Goal: Task Accomplishment & Management: Complete application form

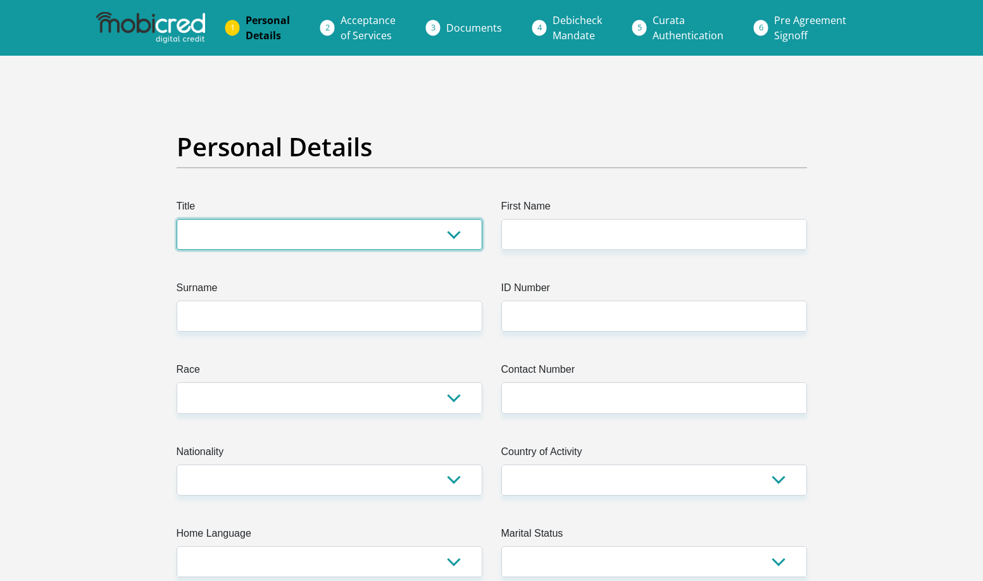
click at [357, 239] on select "Mr Ms Mrs Dr [PERSON_NAME]" at bounding box center [330, 234] width 306 height 31
select select "Mr"
click at [177, 219] on select "Mr Ms Mrs Dr [PERSON_NAME]" at bounding box center [330, 234] width 306 height 31
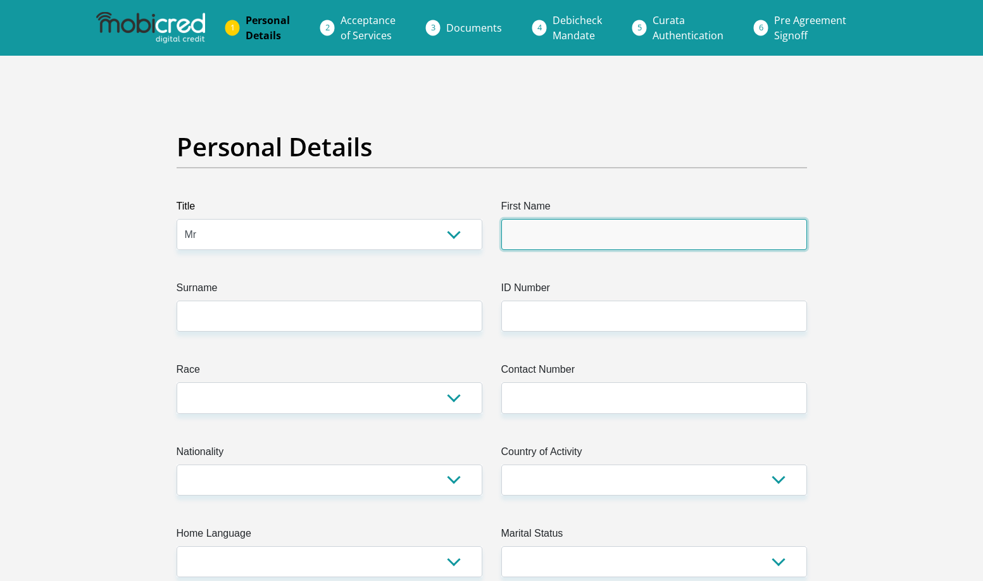
click at [518, 242] on input "First Name" at bounding box center [654, 234] width 306 height 31
type input "Mzingaye"
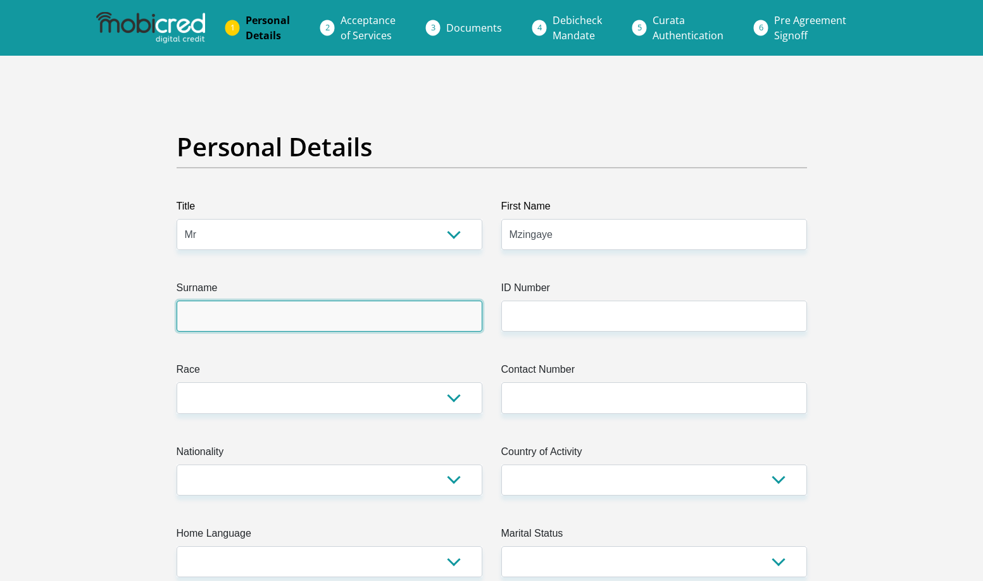
click at [349, 323] on input "Surname" at bounding box center [330, 316] width 306 height 31
type input "Nyoni"
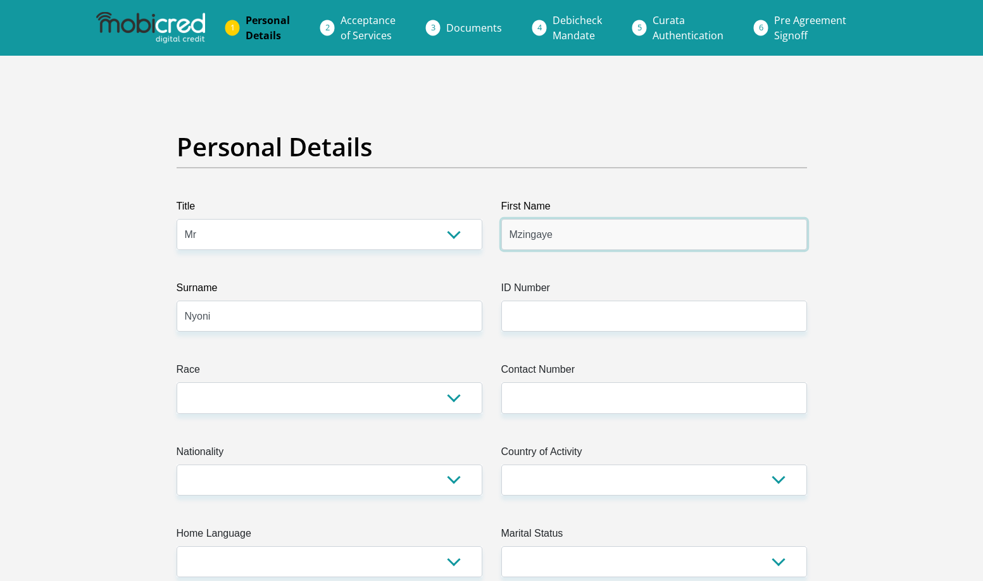
click at [576, 239] on input "Mzingaye" at bounding box center [654, 234] width 306 height 31
click at [566, 237] on input "Mzingaye" at bounding box center [654, 234] width 306 height 31
type input "Mzingaye"
click at [566, 237] on input "Mzingaye" at bounding box center [654, 234] width 306 height 31
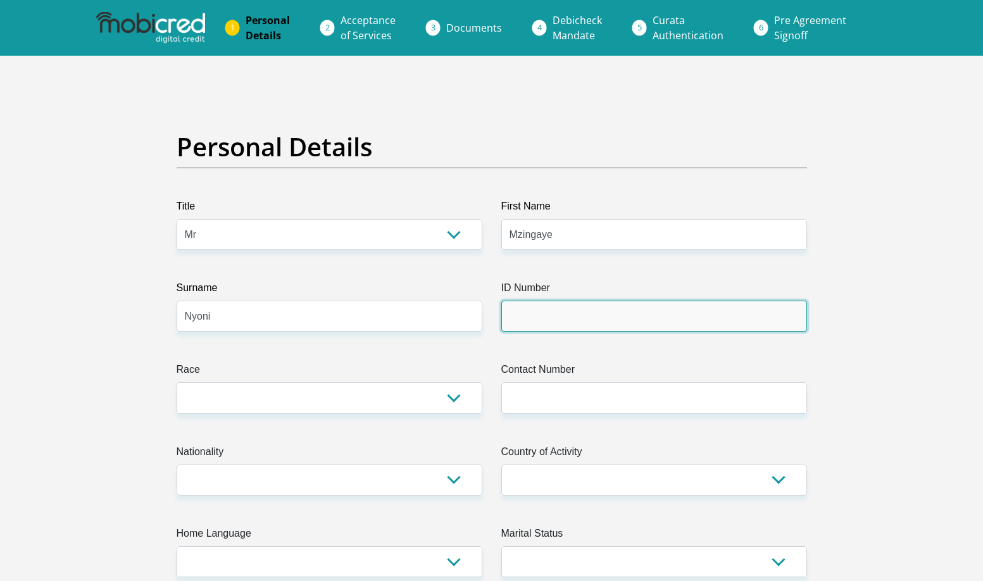
click at [528, 328] on input "ID Number" at bounding box center [654, 316] width 306 height 31
type input "9203206571185"
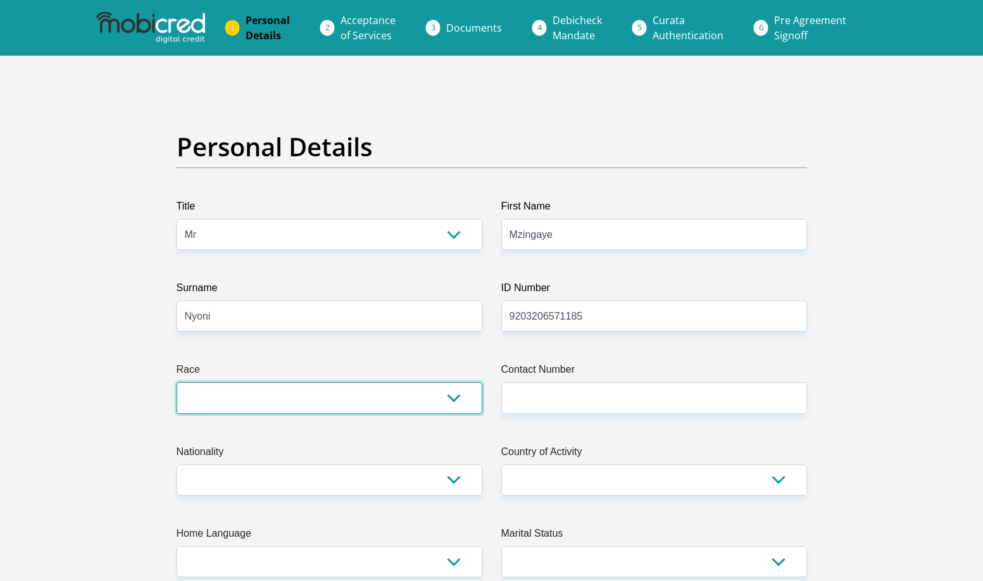
click at [444, 396] on select "Black Coloured Indian White Other" at bounding box center [330, 397] width 306 height 31
select select "1"
click at [177, 382] on select "Black Coloured Indian White Other" at bounding box center [330, 397] width 306 height 31
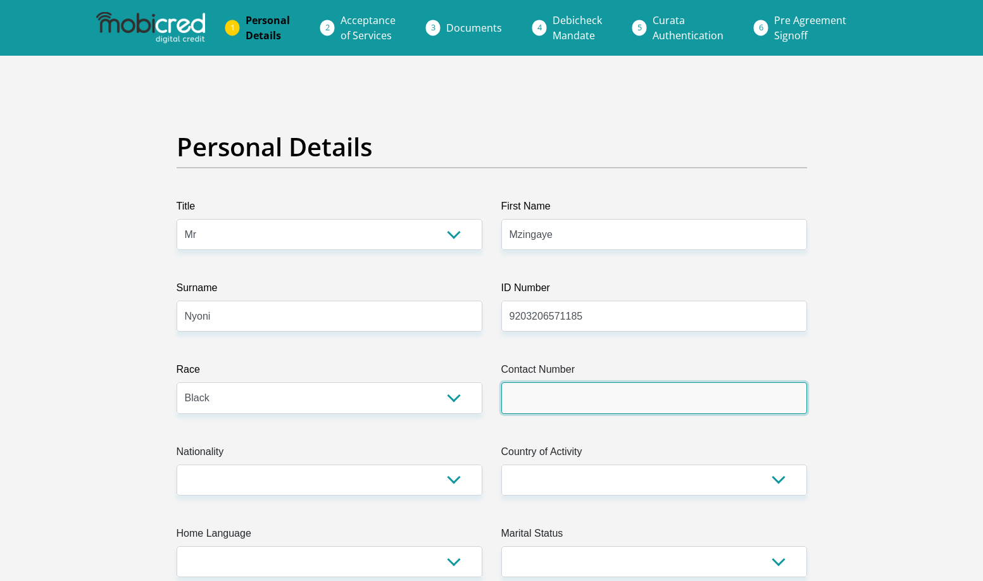
click at [520, 399] on input "Contact Number" at bounding box center [654, 397] width 306 height 31
type input "0719998091"
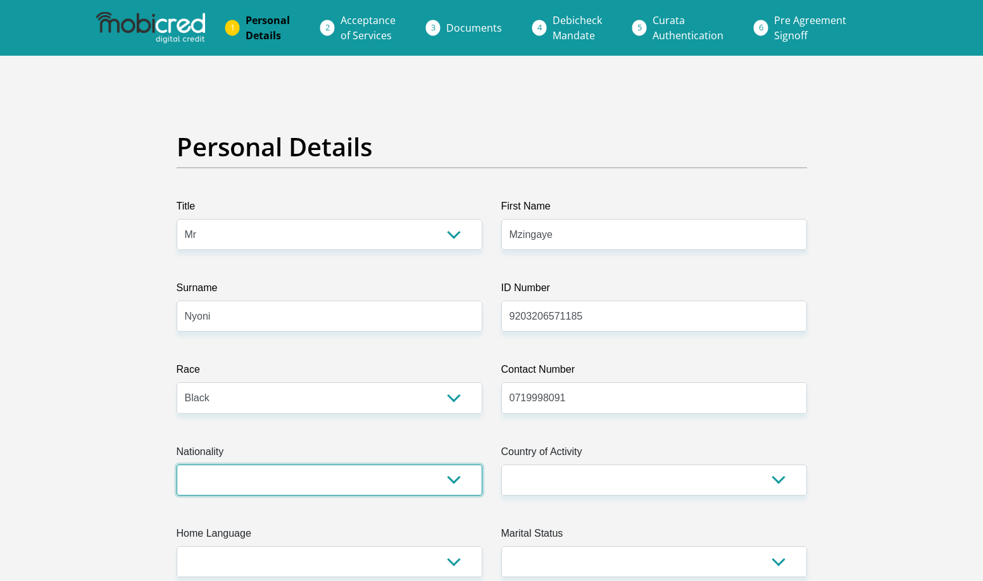
click at [456, 482] on select "[GEOGRAPHIC_DATA] [GEOGRAPHIC_DATA] [GEOGRAPHIC_DATA] [GEOGRAPHIC_DATA] [GEOGRA…" at bounding box center [330, 480] width 306 height 31
click at [323, 485] on select "[GEOGRAPHIC_DATA] [GEOGRAPHIC_DATA] [GEOGRAPHIC_DATA] [GEOGRAPHIC_DATA] [GEOGRA…" at bounding box center [330, 480] width 306 height 31
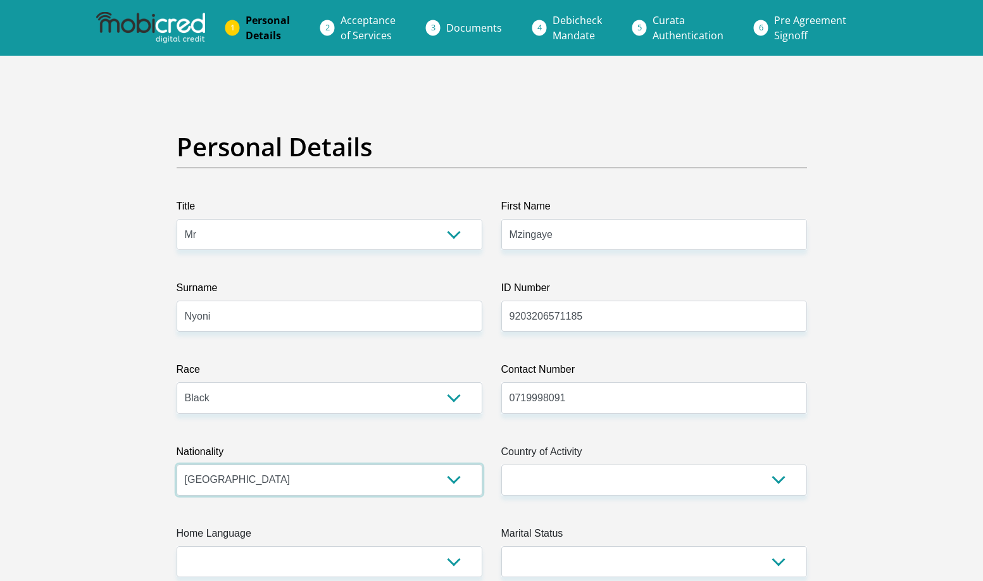
select select "ZWE"
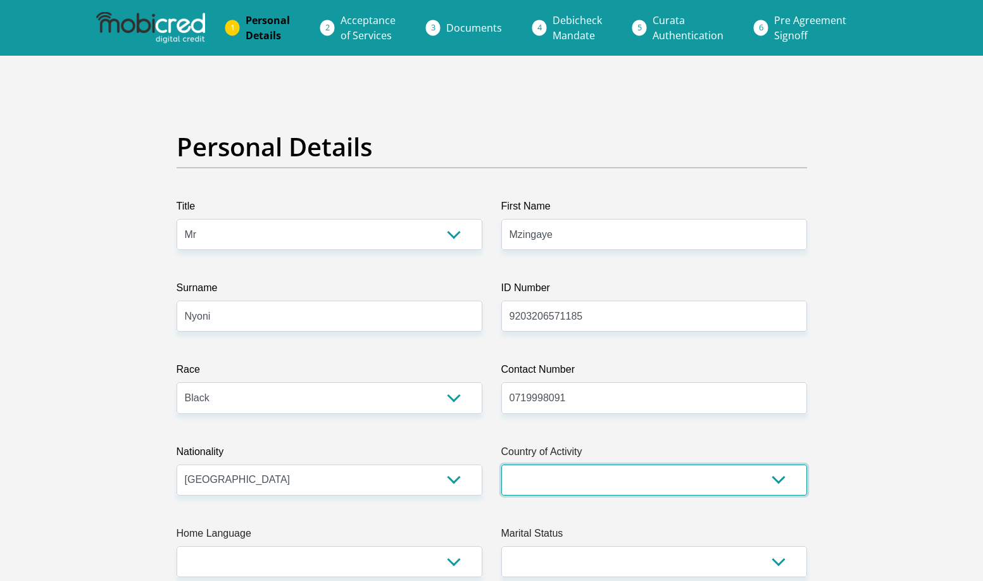
click at [566, 477] on select "[GEOGRAPHIC_DATA] [GEOGRAPHIC_DATA] [GEOGRAPHIC_DATA] [GEOGRAPHIC_DATA] [GEOGRA…" at bounding box center [654, 480] width 306 height 31
select select "ZAF"
click at [501, 465] on select "[GEOGRAPHIC_DATA] [GEOGRAPHIC_DATA] [GEOGRAPHIC_DATA] [GEOGRAPHIC_DATA] [GEOGRA…" at bounding box center [654, 480] width 306 height 31
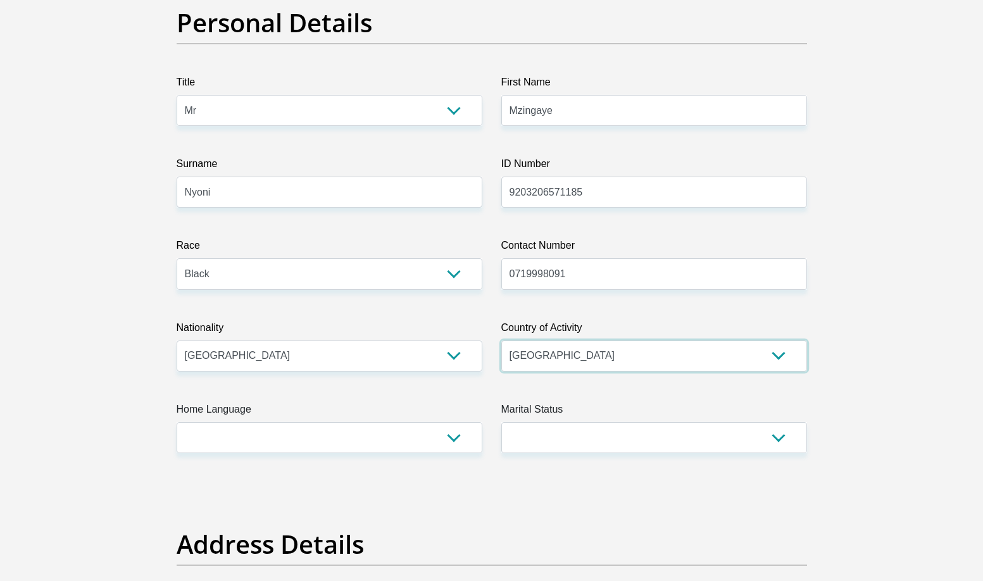
scroll to position [253, 0]
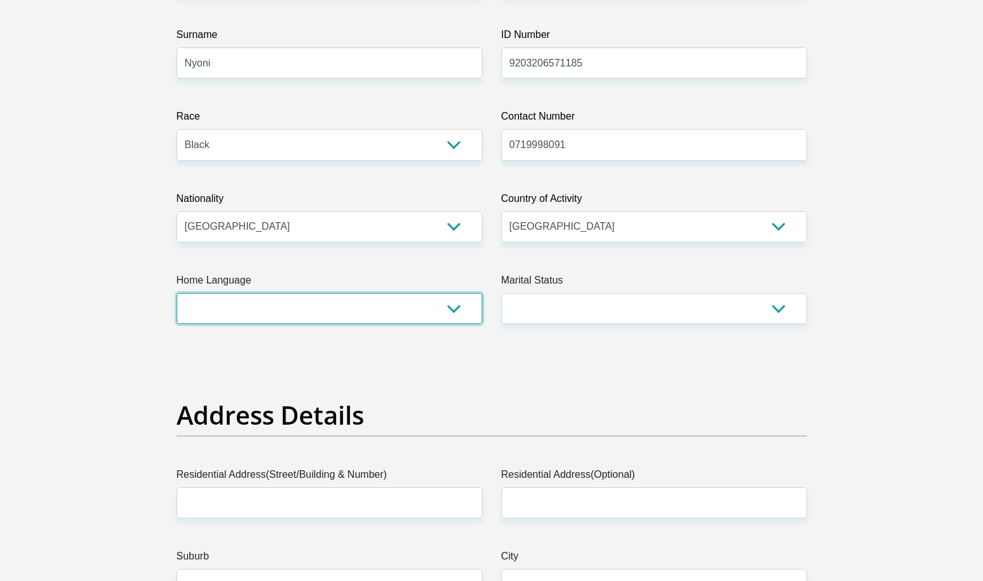
click at [311, 321] on select "Afrikaans English Sepedi South Ndebele Southern Sotho Swati Tsonga Tswana Venda…" at bounding box center [330, 308] width 306 height 31
select select "eng"
click at [177, 293] on select "Afrikaans English Sepedi South Ndebele Southern Sotho Swati Tsonga Tswana Venda…" at bounding box center [330, 308] width 306 height 31
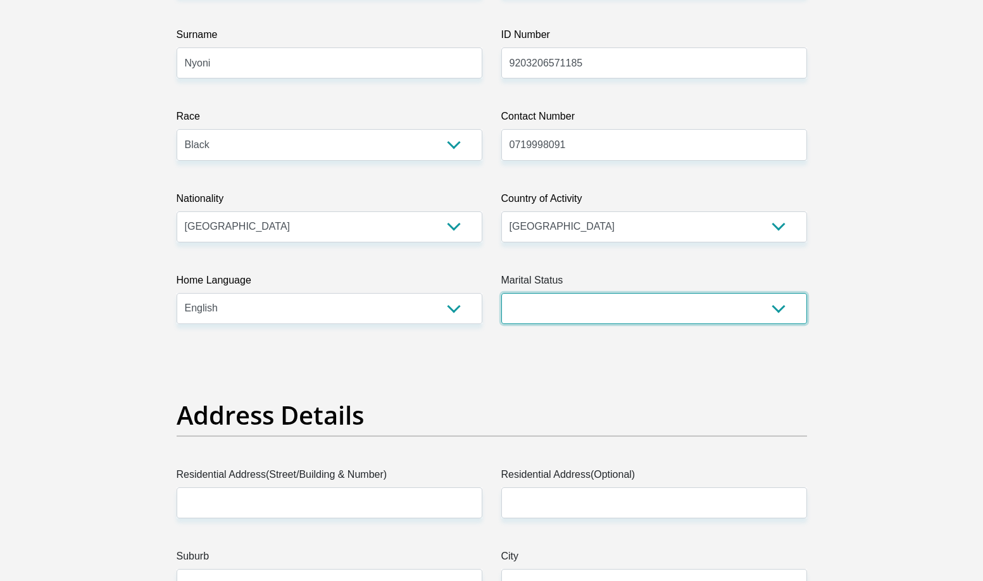
click at [521, 316] on select "Married ANC Single Divorced Widowed Married COP or Customary Law" at bounding box center [654, 308] width 306 height 31
select select "2"
click at [501, 293] on select "Married ANC Single Divorced Widowed Married COP or Customary Law" at bounding box center [654, 308] width 306 height 31
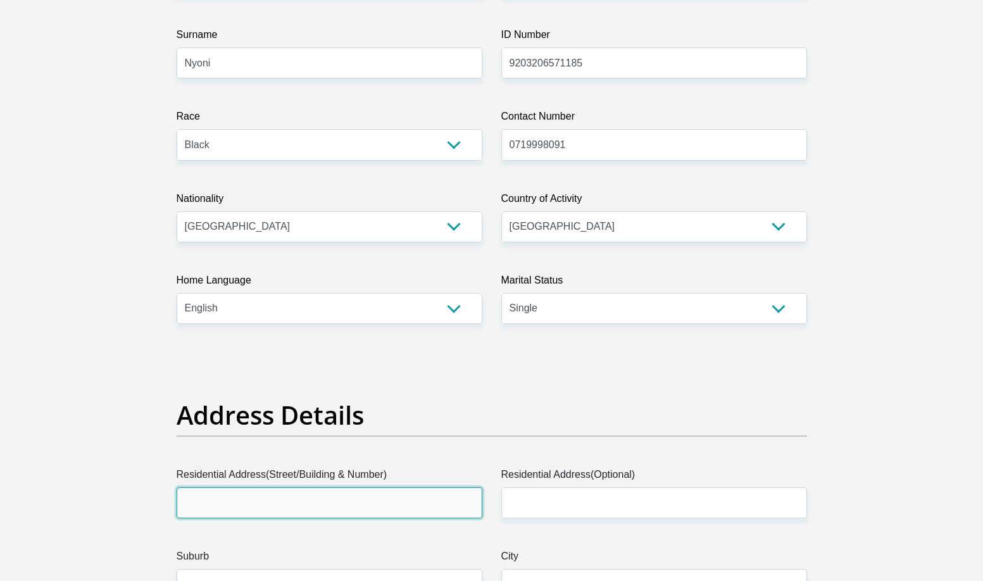
click at [273, 509] on input "Residential Address(Street/Building & Number)" at bounding box center [330, 502] width 306 height 31
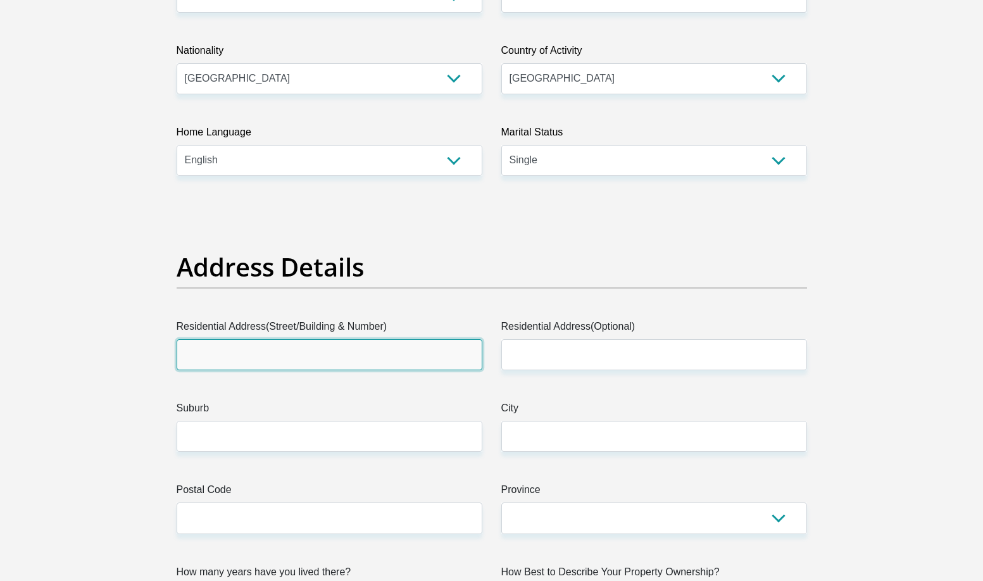
scroll to position [443, 0]
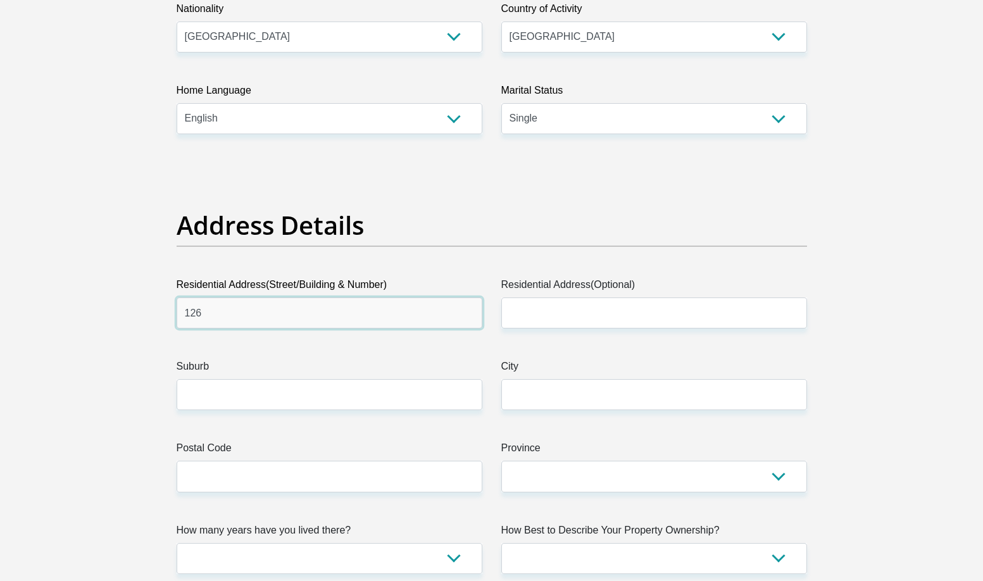
type input "126"
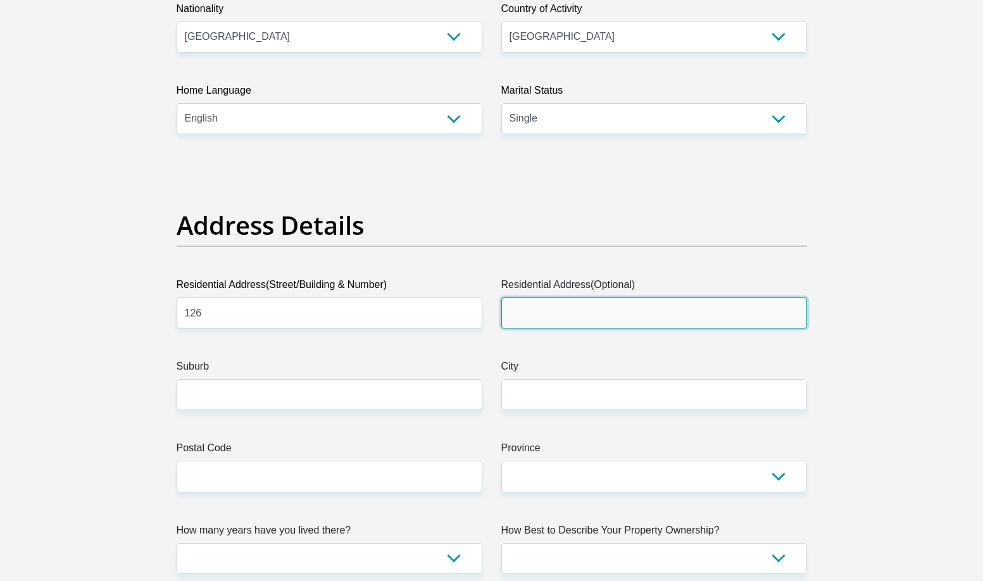
click at [544, 308] on input "Residential Address(Optional)" at bounding box center [654, 312] width 306 height 31
type input "Summerplace, [GEOGRAPHIC_DATA]"
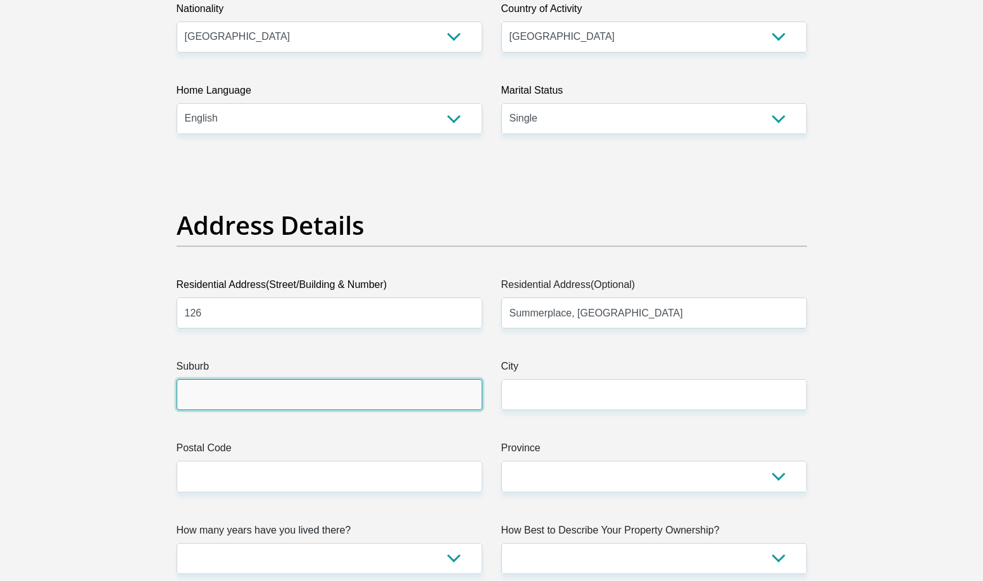
click at [314, 394] on input "Suburb" at bounding box center [330, 394] width 306 height 31
type input "Kosmosdal"
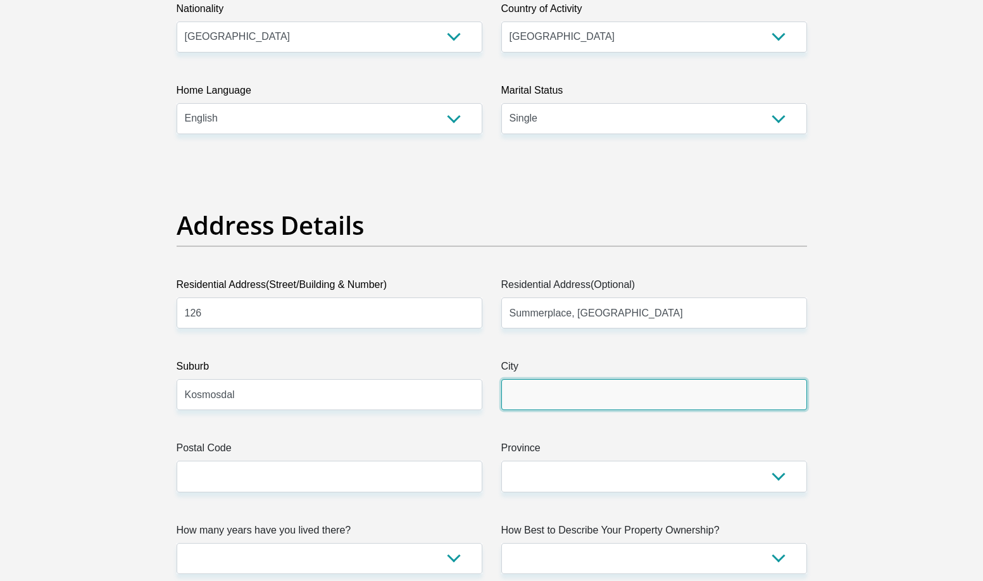
click at [509, 387] on input "City" at bounding box center [654, 394] width 306 height 31
type input "Centurion"
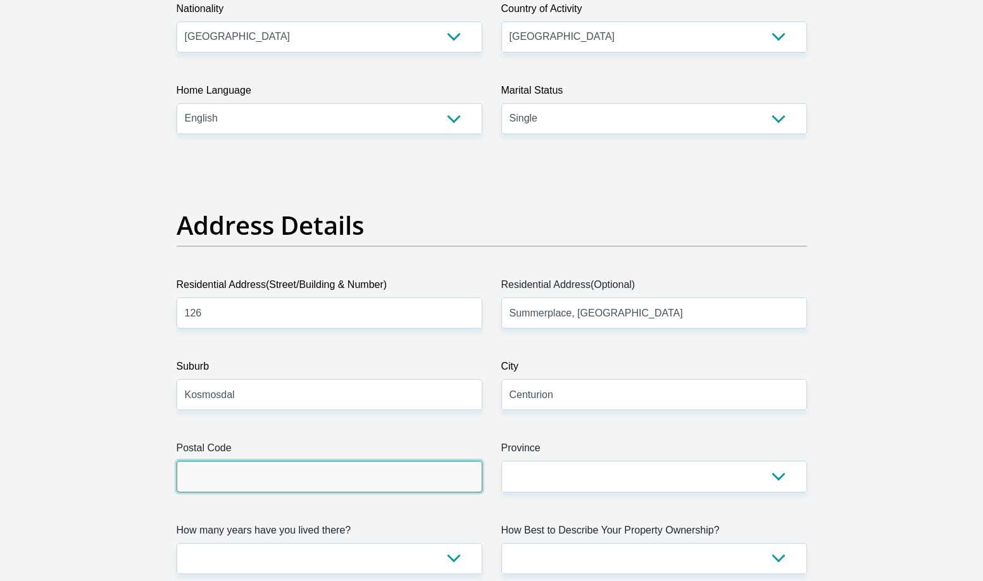
click at [306, 489] on input "Postal Code" at bounding box center [330, 476] width 306 height 31
type input "0157"
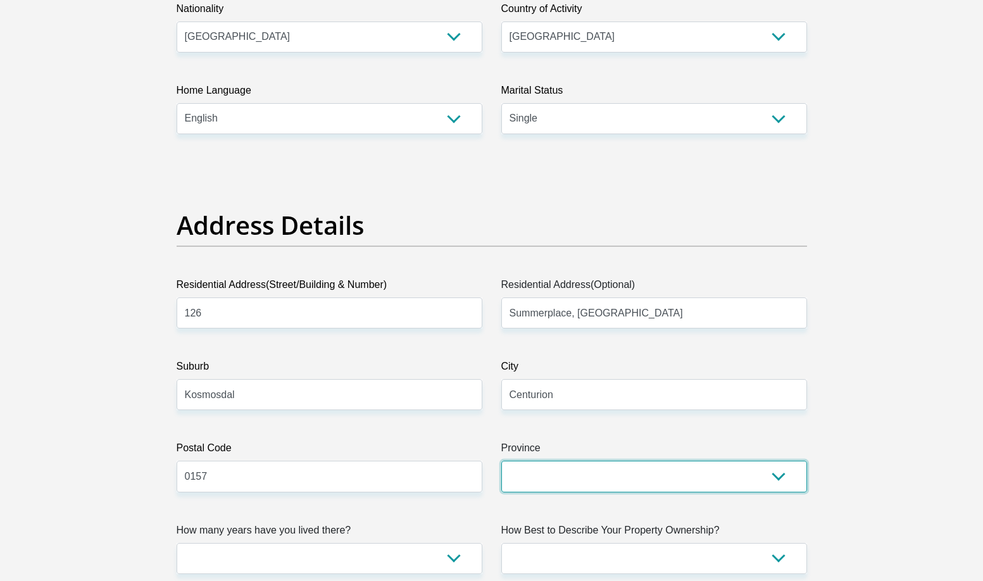
click at [622, 475] on select "Eastern Cape Free State [GEOGRAPHIC_DATA] [GEOGRAPHIC_DATA][DATE] [GEOGRAPHIC_D…" at bounding box center [654, 476] width 306 height 31
select select "Gauteng"
click at [501, 461] on select "Eastern Cape Free State [GEOGRAPHIC_DATA] [GEOGRAPHIC_DATA][DATE] [GEOGRAPHIC_D…" at bounding box center [654, 476] width 306 height 31
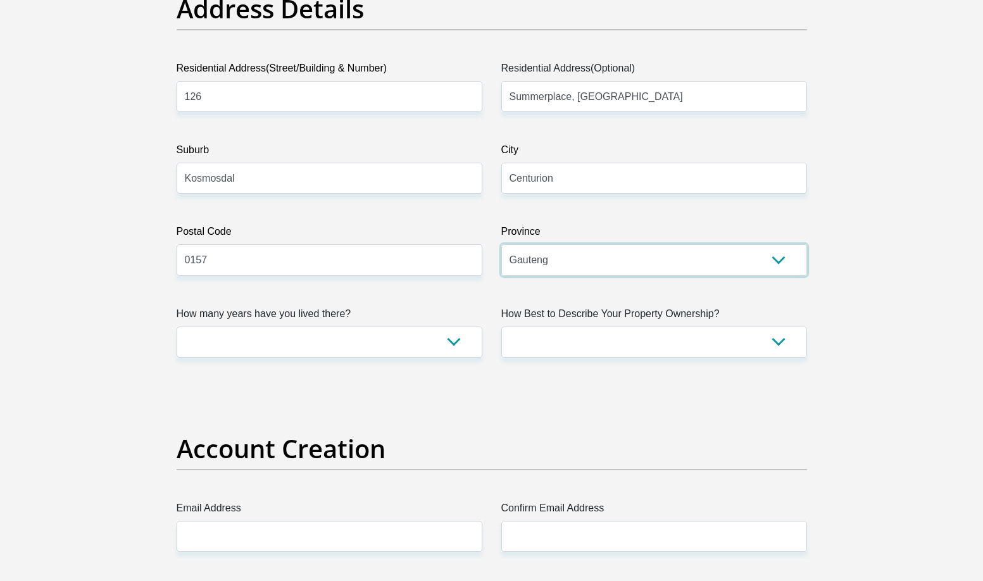
scroll to position [696, 0]
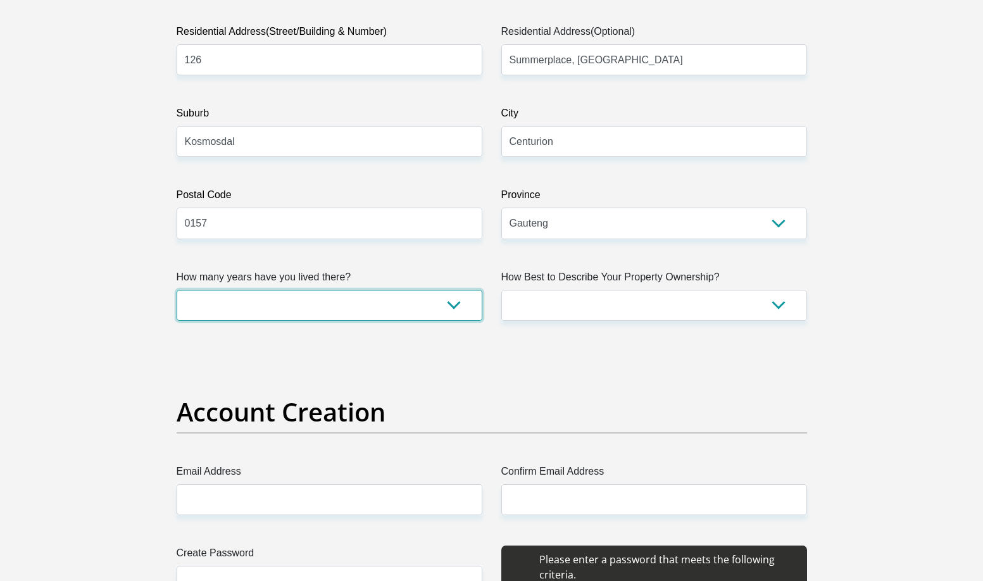
click at [438, 303] on select "less than 1 year 1-3 years 3-5 years 5+ years" at bounding box center [330, 305] width 306 height 31
select select "2"
click at [177, 290] on select "less than 1 year 1-3 years 3-5 years 5+ years" at bounding box center [330, 305] width 306 height 31
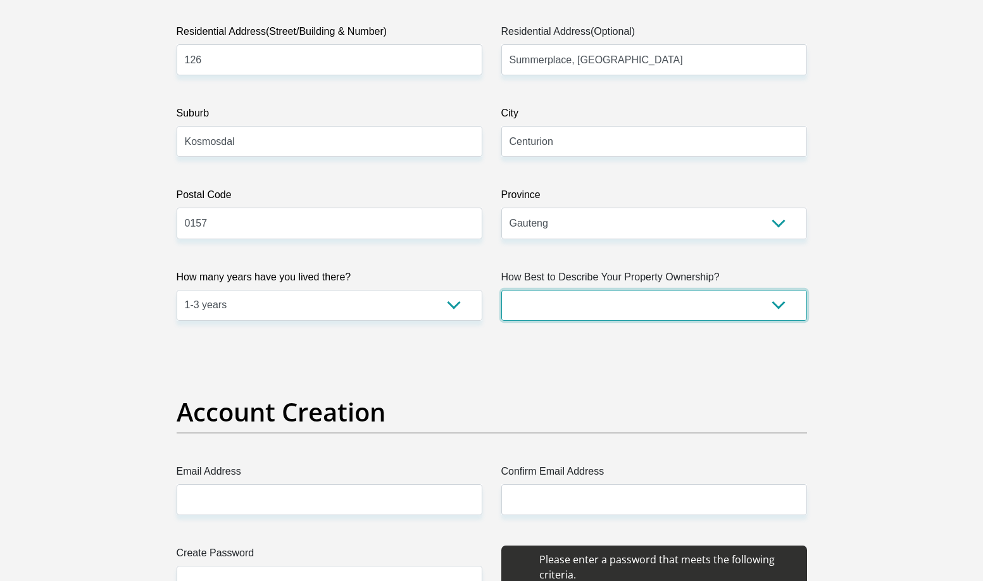
click at [577, 311] on select "Owned Rented Family Owned Company Dwelling" at bounding box center [654, 305] width 306 height 31
select select "Rented"
click at [501, 290] on select "Owned Rented Family Owned Company Dwelling" at bounding box center [654, 305] width 306 height 31
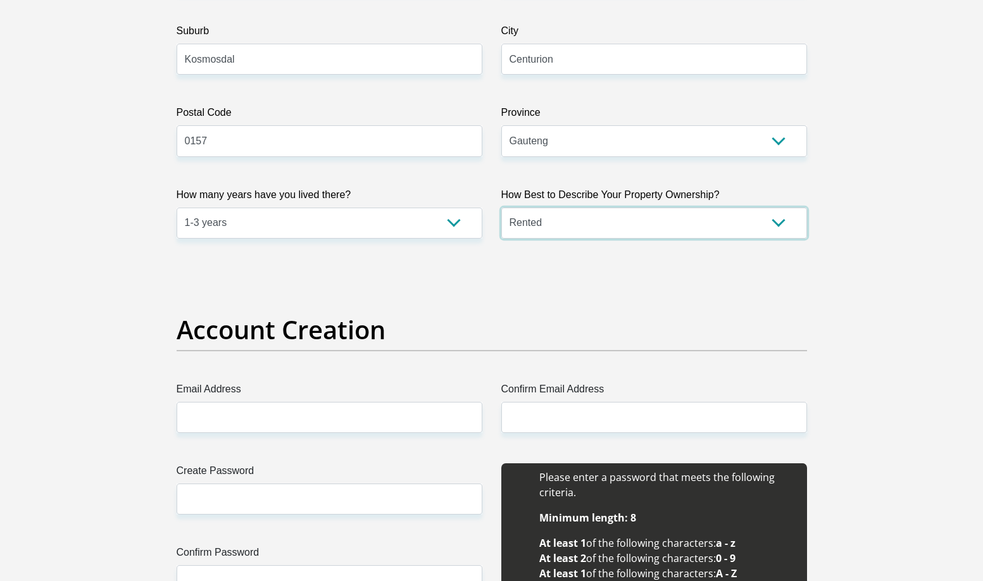
scroll to position [886, 0]
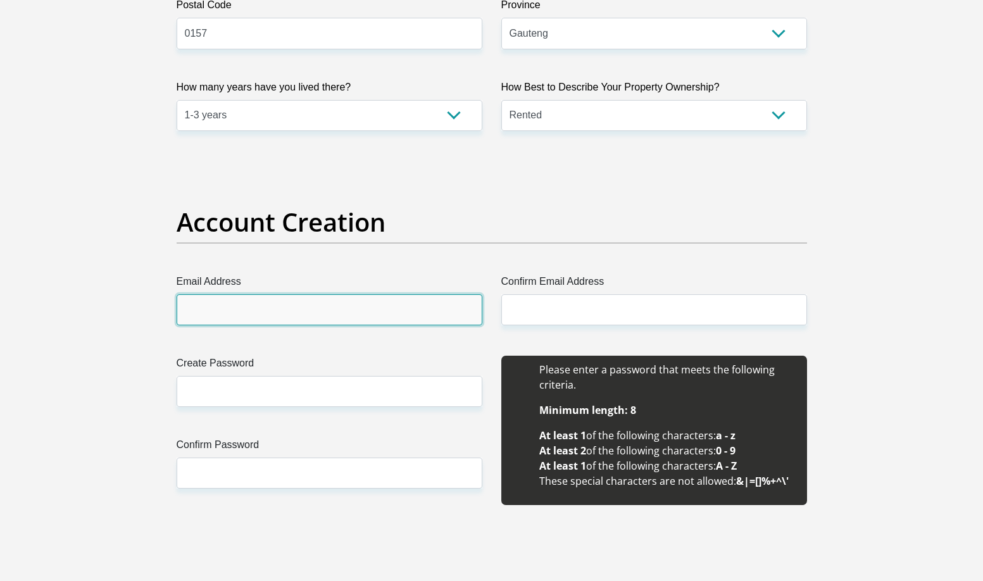
click at [222, 311] on input "Email Address" at bounding box center [330, 309] width 306 height 31
type input "[EMAIL_ADDRESS][DOMAIN_NAME]"
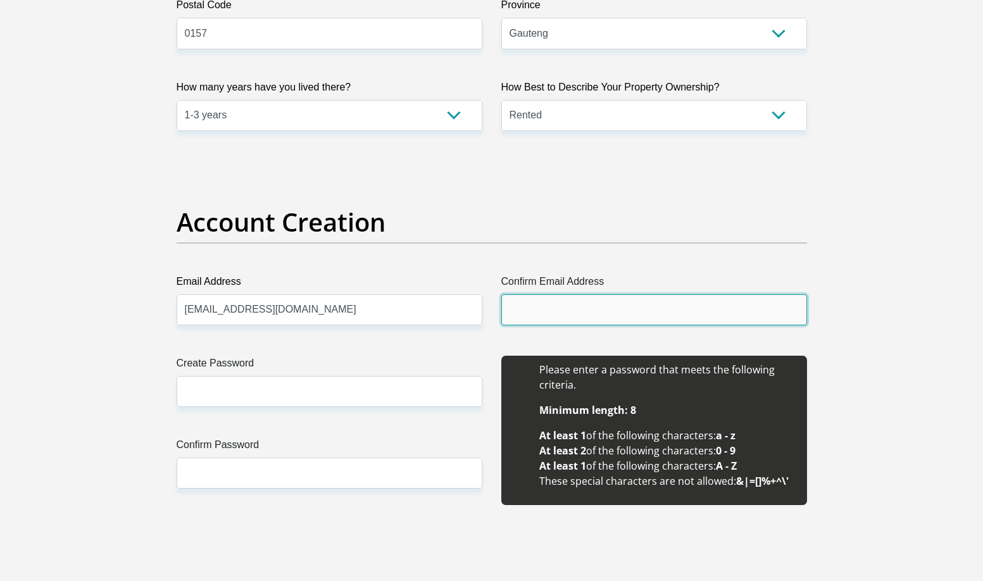
click at [518, 299] on input "Confirm Email Address" at bounding box center [654, 309] width 306 height 31
type input "[EMAIL_ADDRESS][DOMAIN_NAME]"
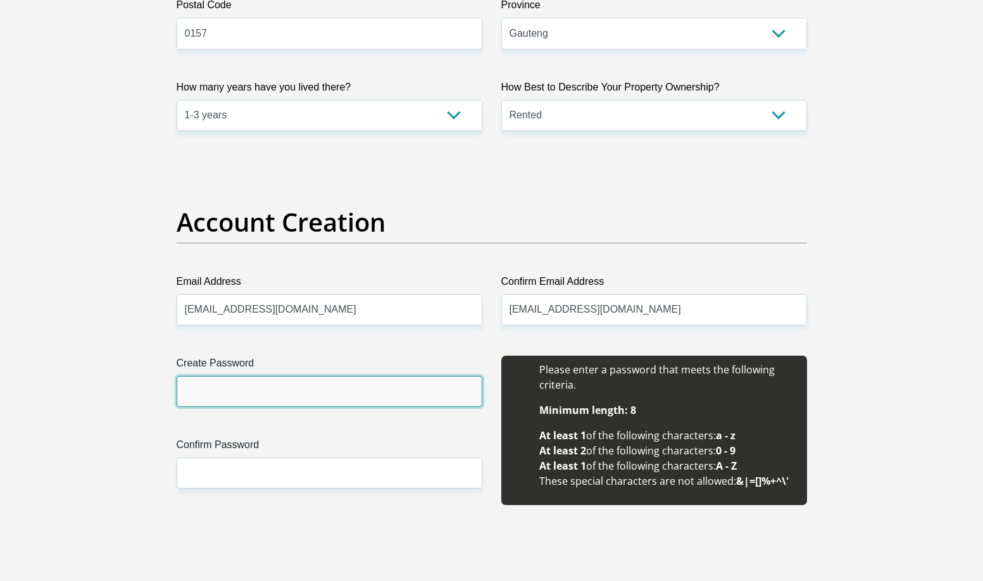
click at [285, 381] on input "Create Password" at bounding box center [330, 391] width 306 height 31
type input "Mzimusa12#"
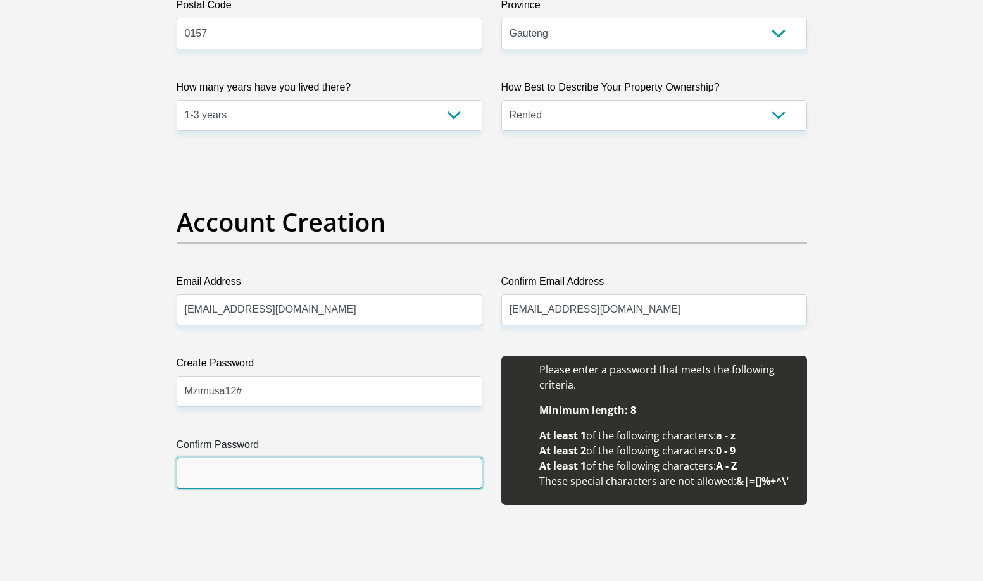
click at [247, 467] on input "Confirm Password" at bounding box center [330, 473] width 306 height 31
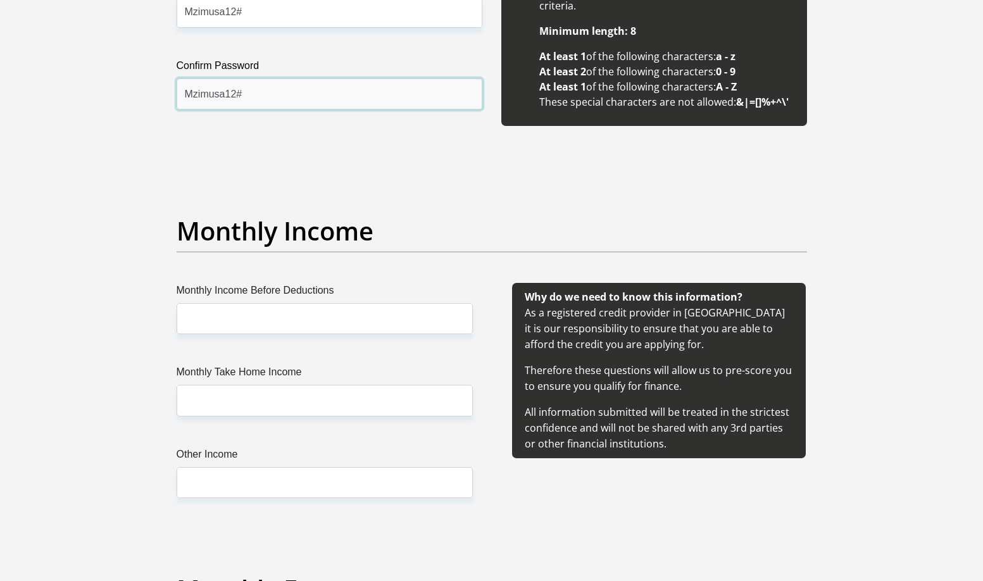
scroll to position [1266, 0]
type input "Mzimusa12#"
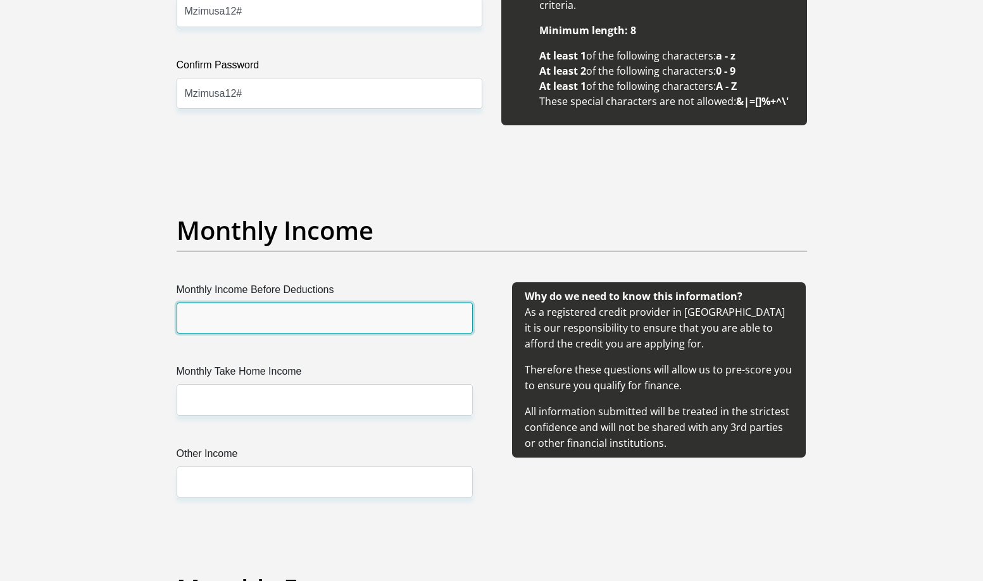
click at [281, 316] on input "Monthly Income Before Deductions" at bounding box center [325, 318] width 296 height 31
type input "23400"
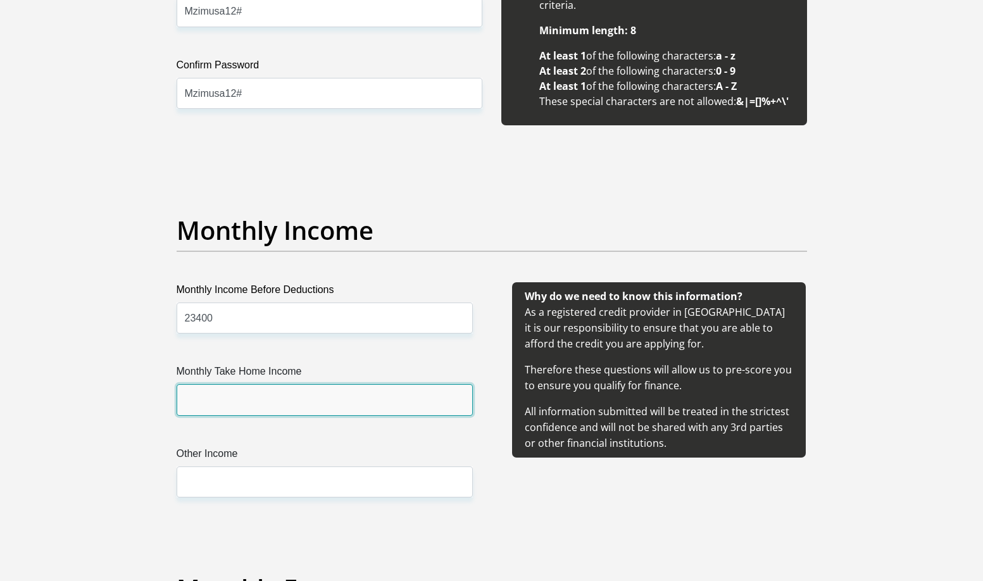
click at [202, 404] on input "Monthly Take Home Income" at bounding box center [325, 399] width 296 height 31
type input "10000"
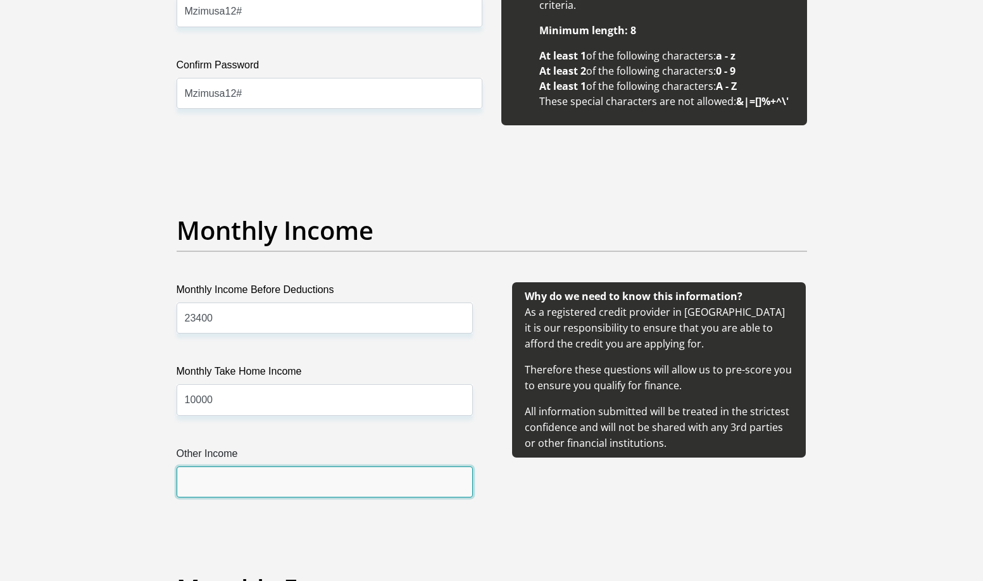
click at [200, 489] on input "Other Income" at bounding box center [325, 481] width 296 height 31
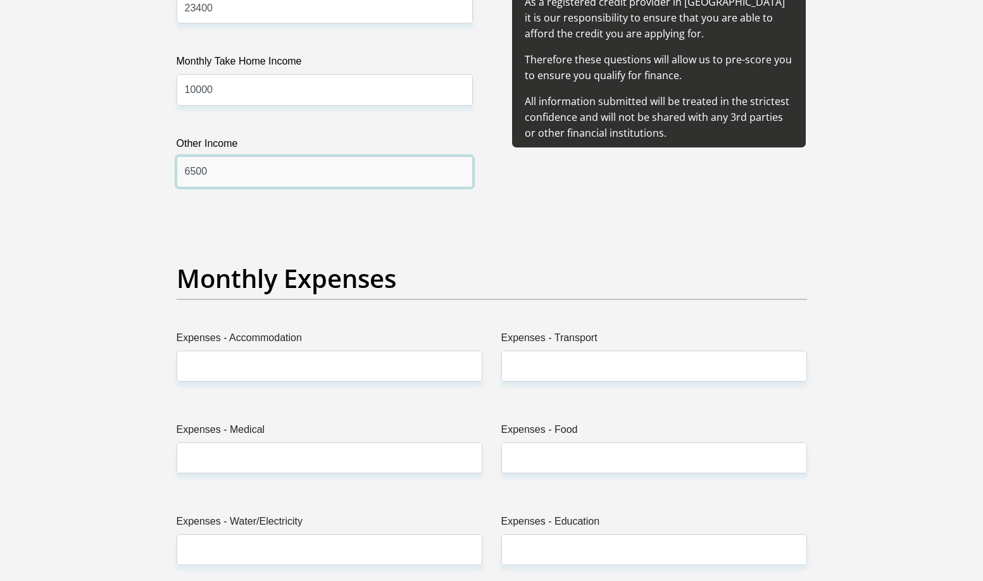
scroll to position [1582, 0]
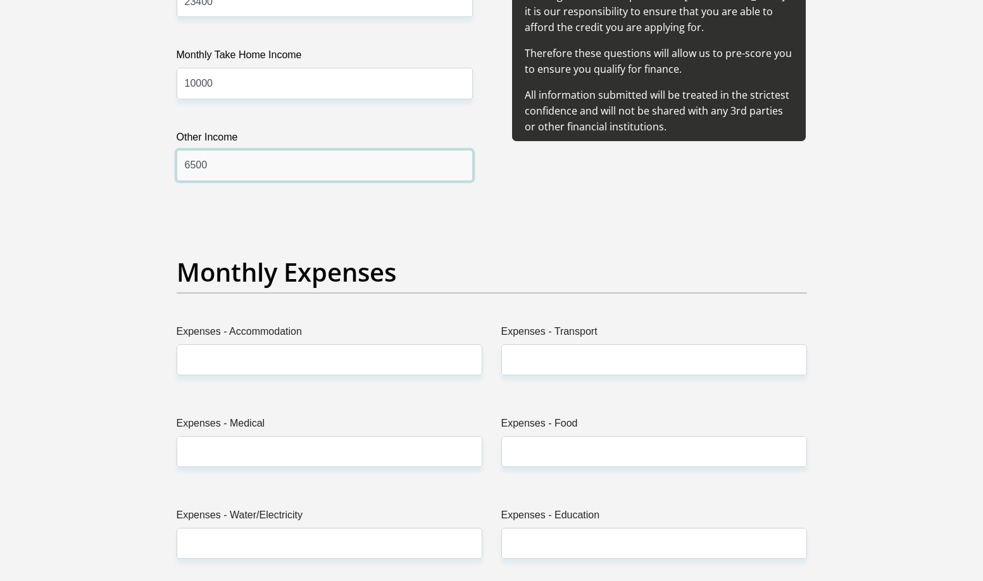
type input "6500"
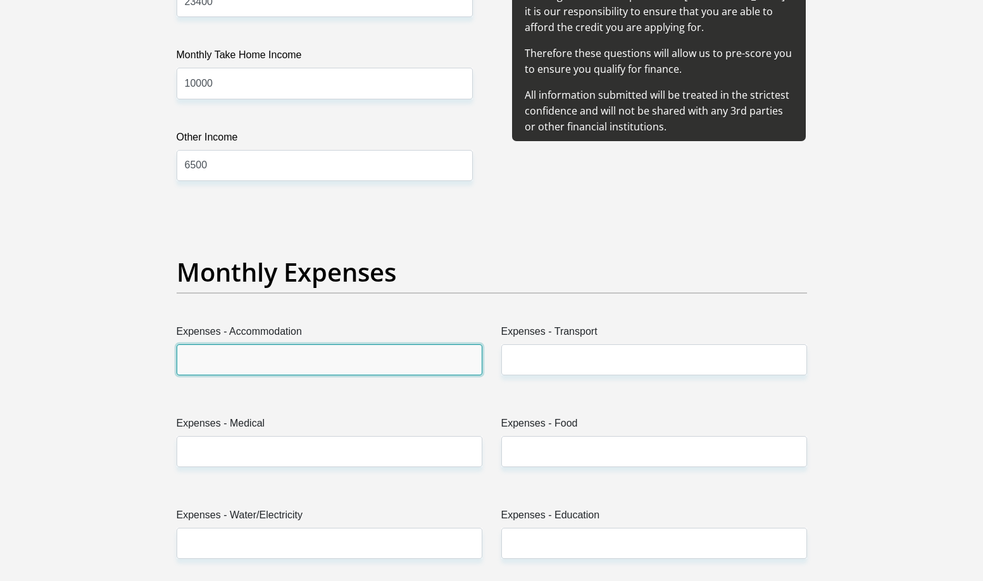
click at [312, 358] on input "Expenses - Accommodation" at bounding box center [330, 359] width 306 height 31
type input "5000"
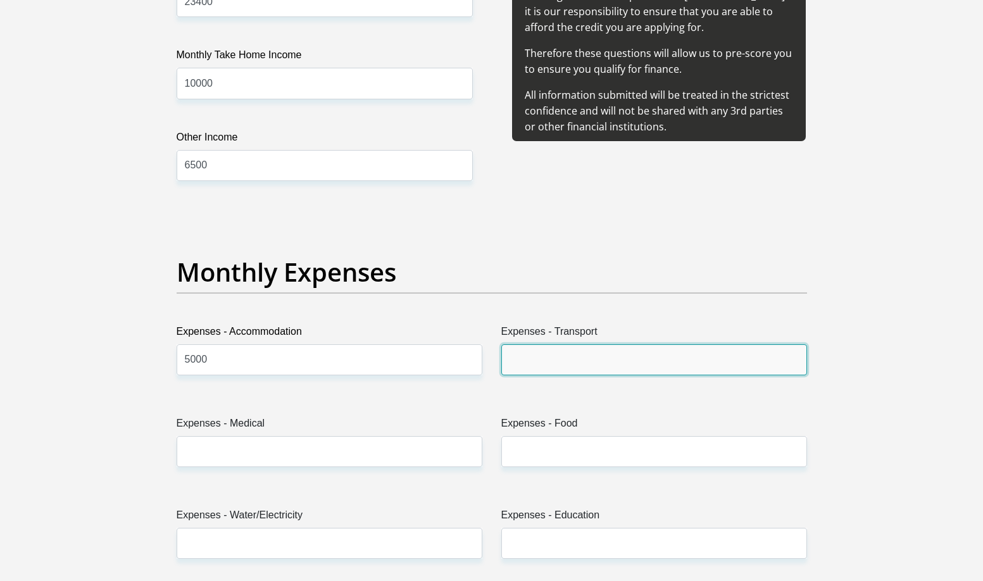
click at [543, 373] on input "Expenses - Transport" at bounding box center [654, 359] width 306 height 31
type input "2000"
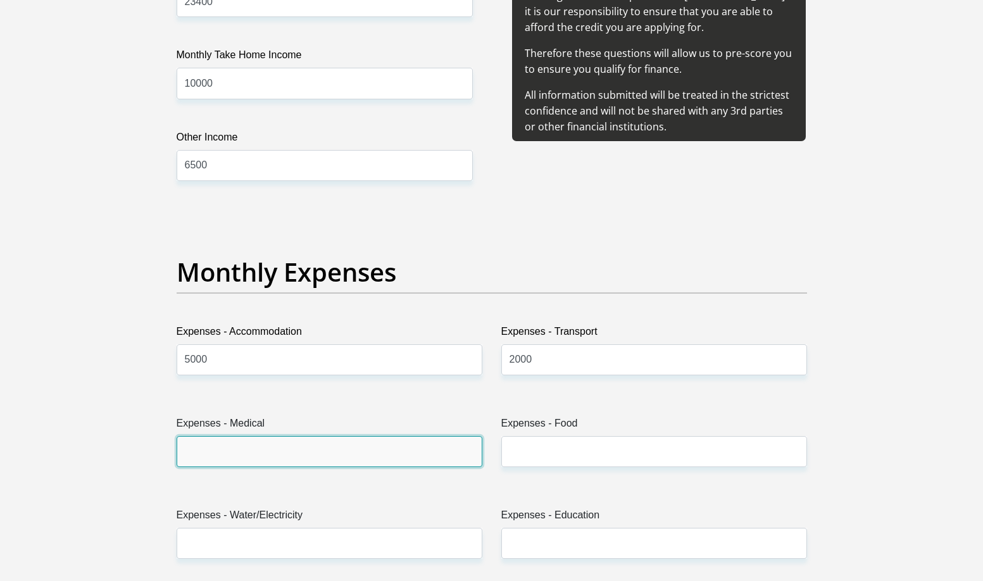
click at [223, 463] on input "Expenses - Medical" at bounding box center [330, 451] width 306 height 31
type input "500"
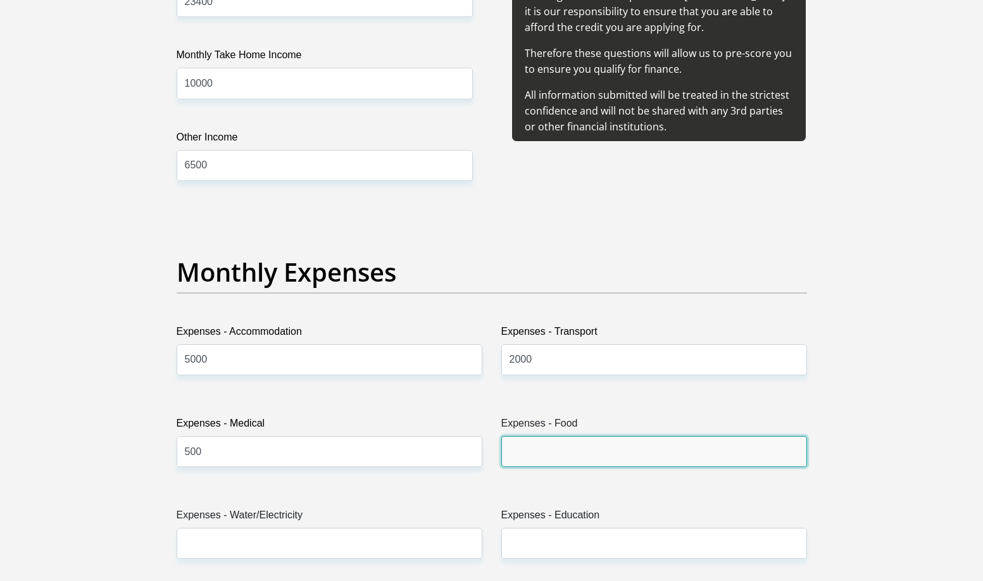
click at [527, 449] on input "Expenses - Food" at bounding box center [654, 451] width 306 height 31
type input "1800"
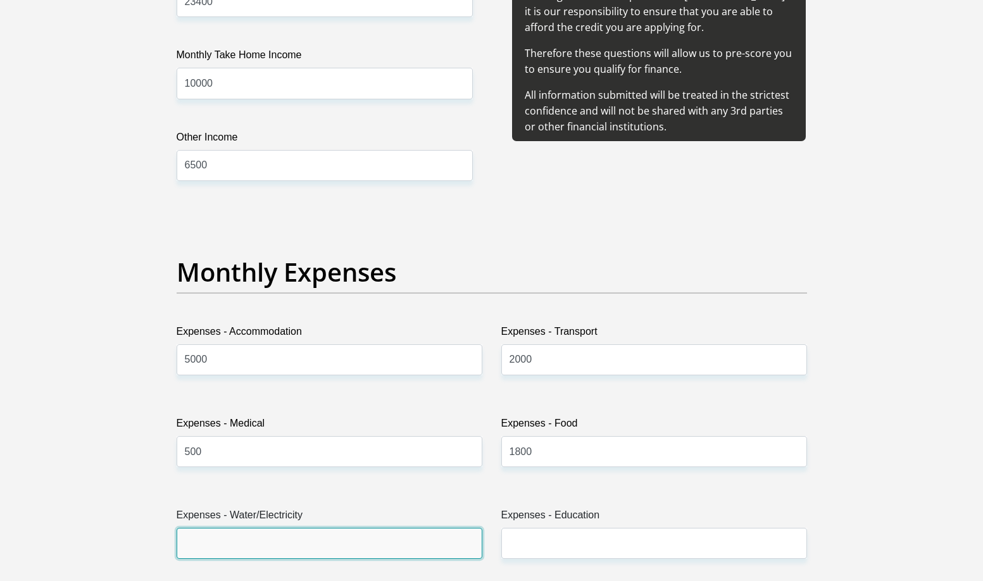
click at [346, 544] on input "Expenses - Water/Electricity" at bounding box center [330, 543] width 306 height 31
type input "1500"
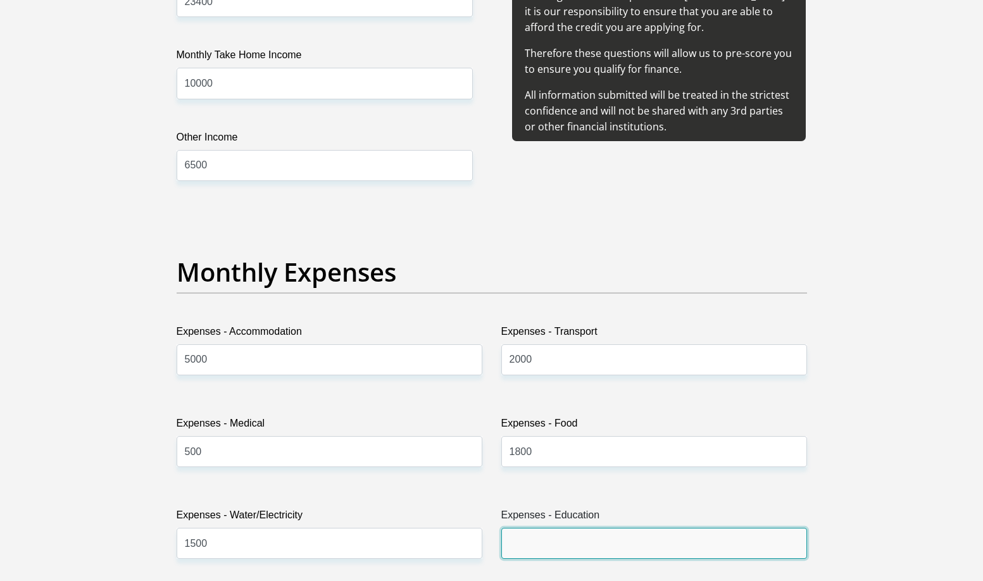
click at [563, 545] on input "Expenses - Education" at bounding box center [654, 543] width 306 height 31
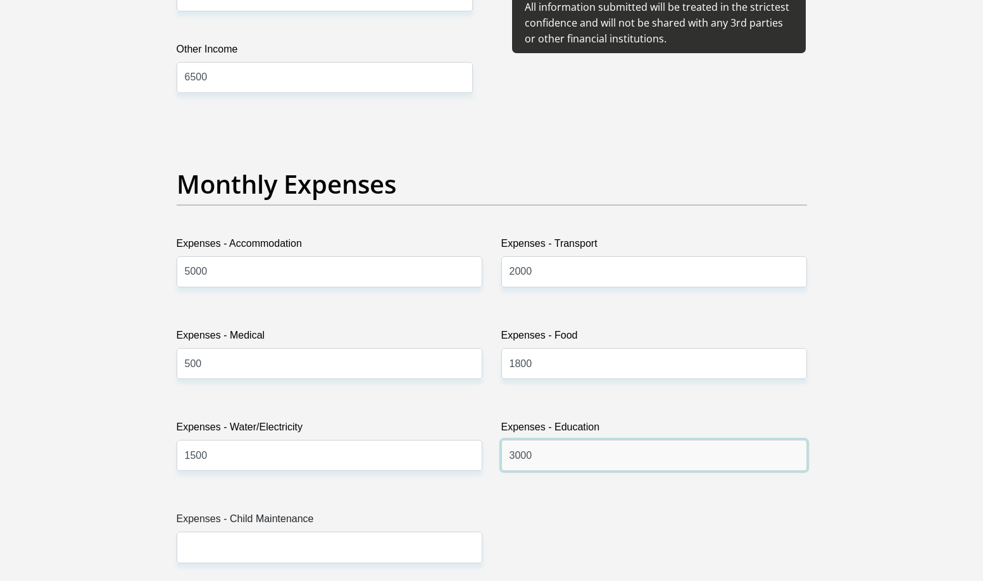
scroll to position [1835, 0]
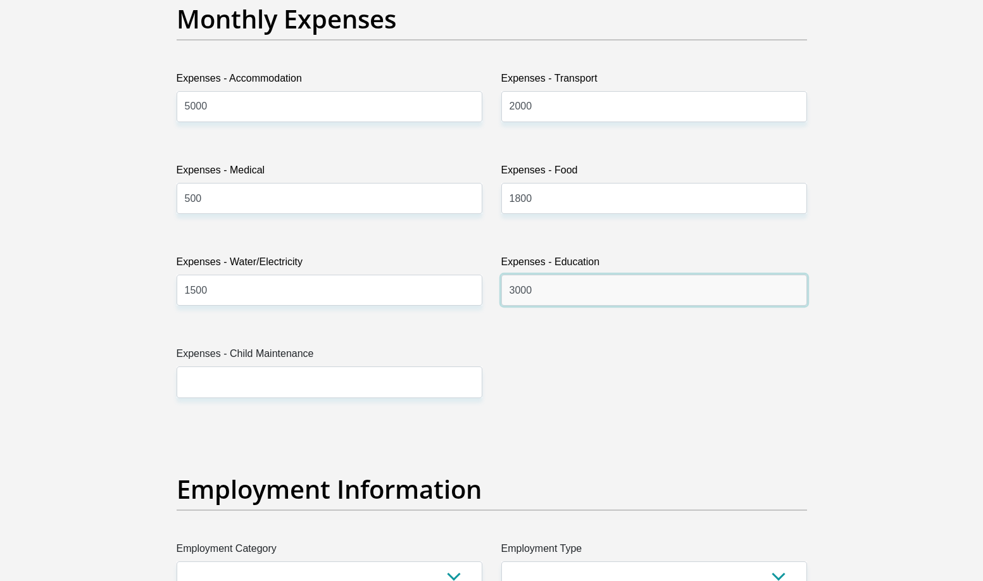
type input "3000"
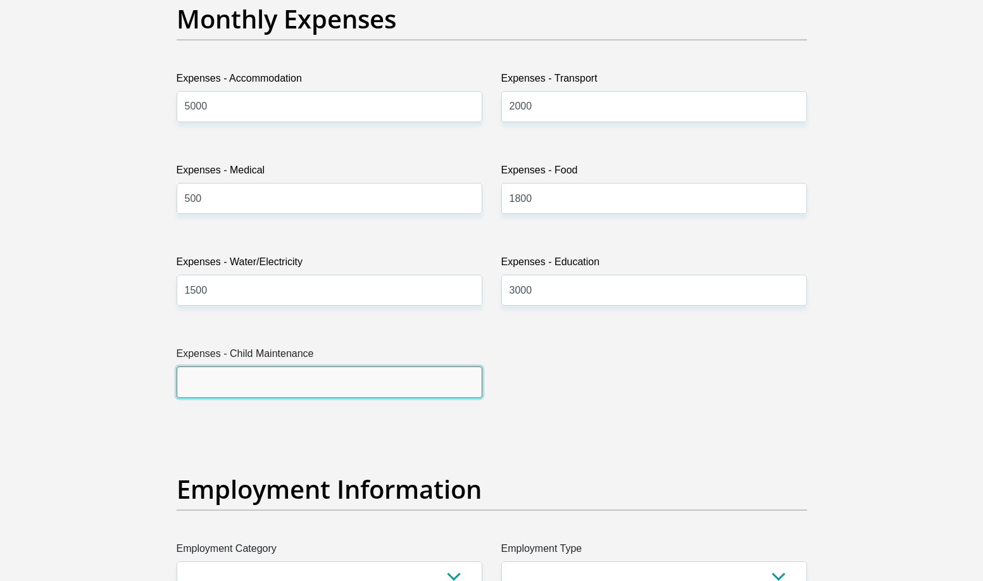
click at [221, 386] on input "Expenses - Child Maintenance" at bounding box center [330, 381] width 306 height 31
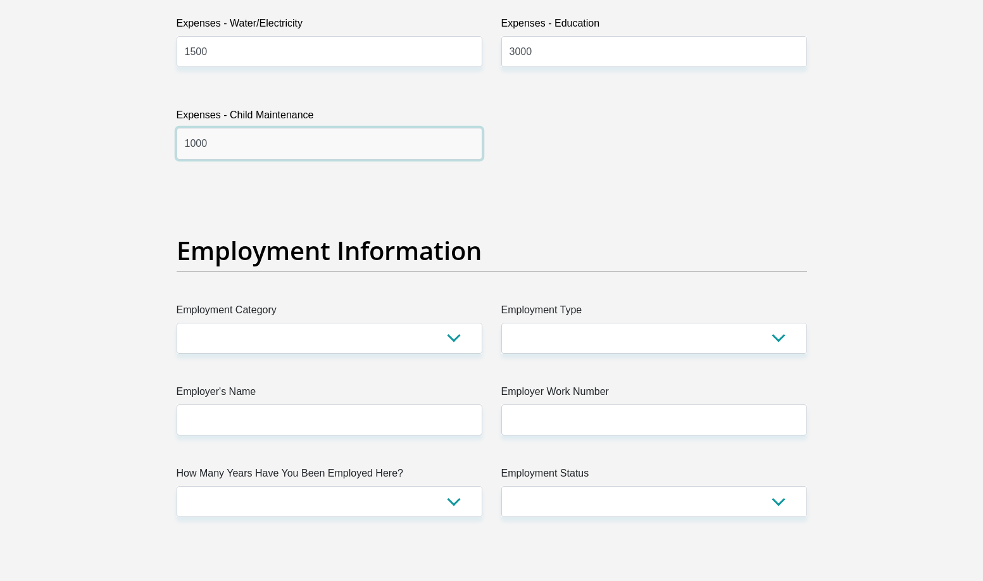
scroll to position [2152, 0]
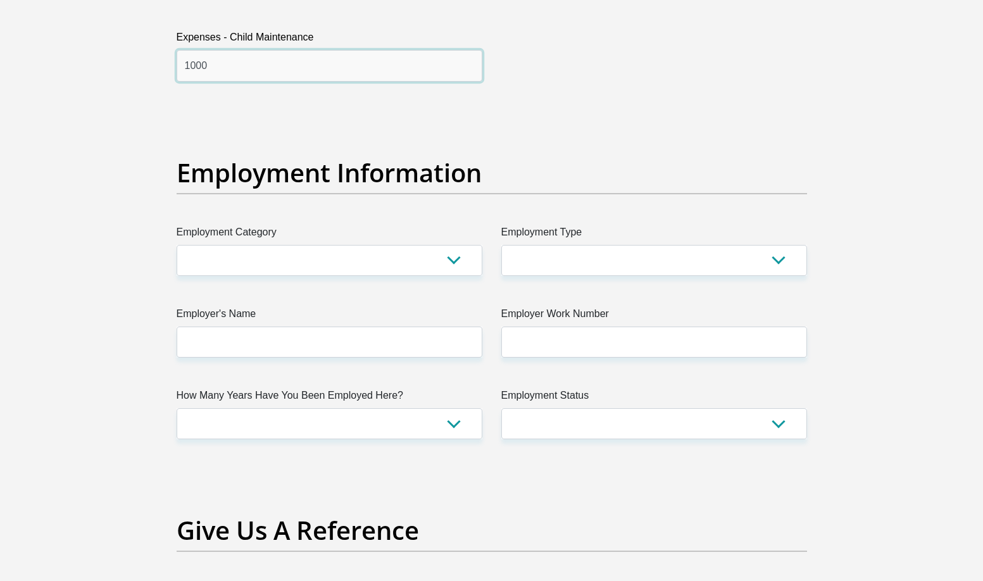
type input "1000"
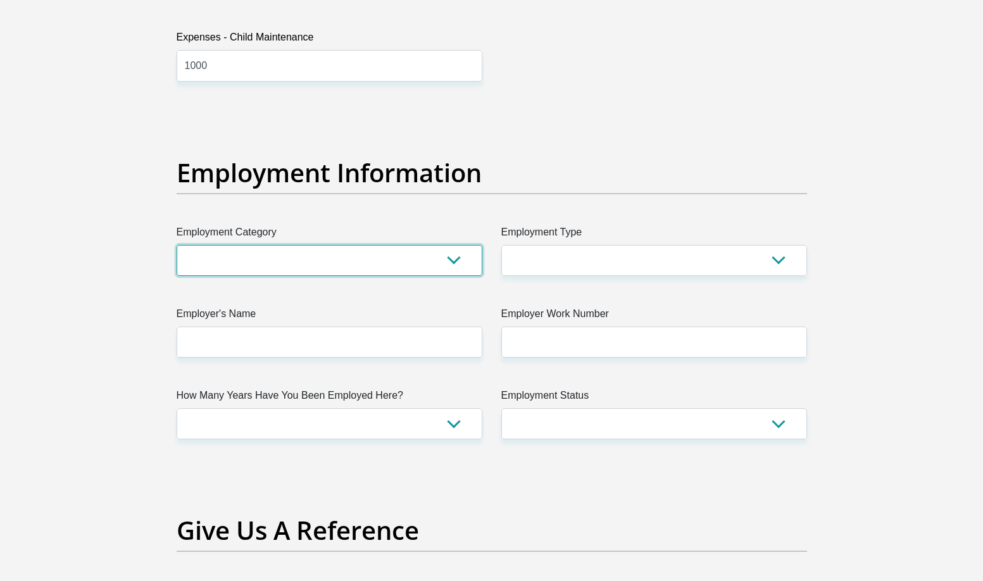
click at [318, 263] on select "AGRICULTURE ALCOHOL & TOBACCO CONSTRUCTION MATERIALS METALLURGY EQUIPMENT FOR R…" at bounding box center [330, 260] width 306 height 31
select select "6"
click at [177, 245] on select "AGRICULTURE ALCOHOL & TOBACCO CONSTRUCTION MATERIALS METALLURGY EQUIPMENT FOR R…" at bounding box center [330, 260] width 306 height 31
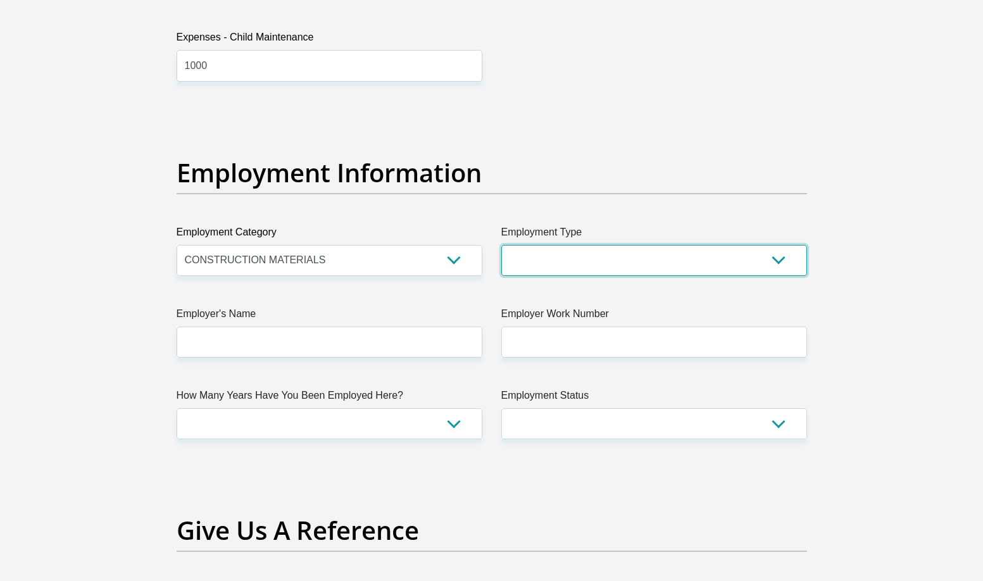
click at [516, 261] on select "College/Lecturer Craft Seller Creative Driver Executive Farmer Forces - Non Com…" at bounding box center [654, 260] width 306 height 31
select select "Licenced Professional"
click at [501, 245] on select "College/Lecturer Craft Seller Creative Driver Executive Farmer Forces - Non Com…" at bounding box center [654, 260] width 306 height 31
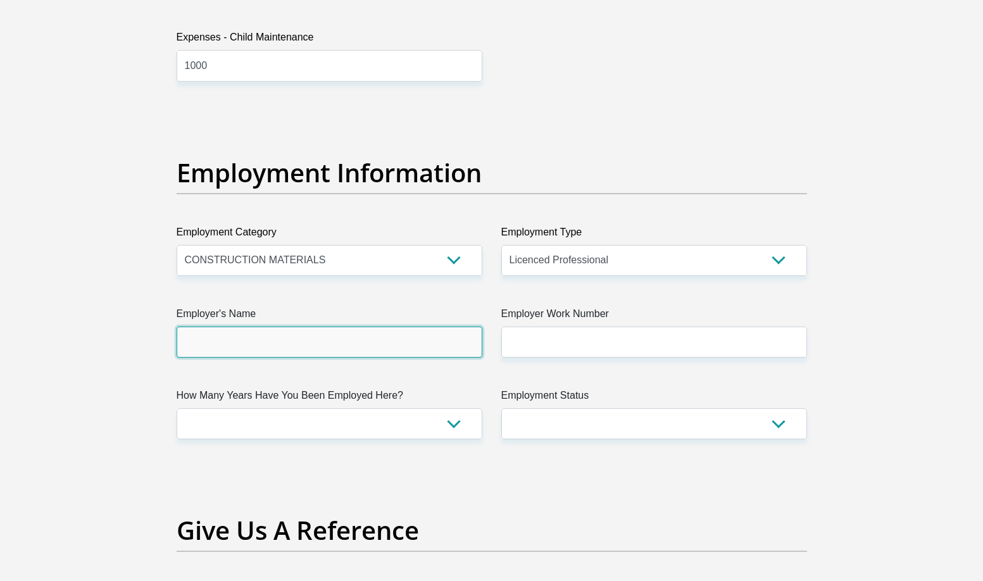
click at [304, 351] on input "Employer's Name" at bounding box center [330, 342] width 306 height 31
type input "k"
type input "KWPCreate"
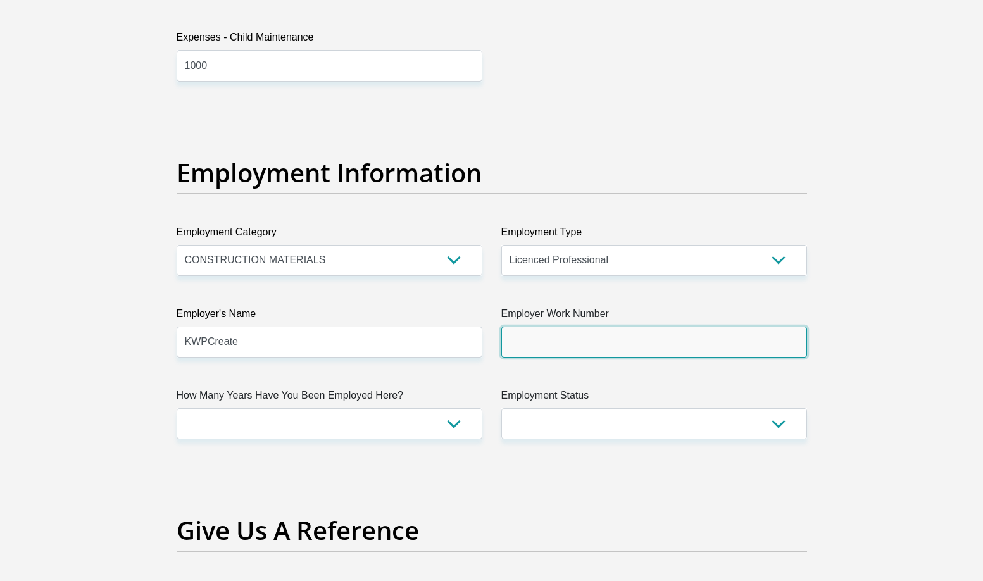
click at [553, 349] on input "Employer Work Number" at bounding box center [654, 342] width 306 height 31
type input "0123439141"
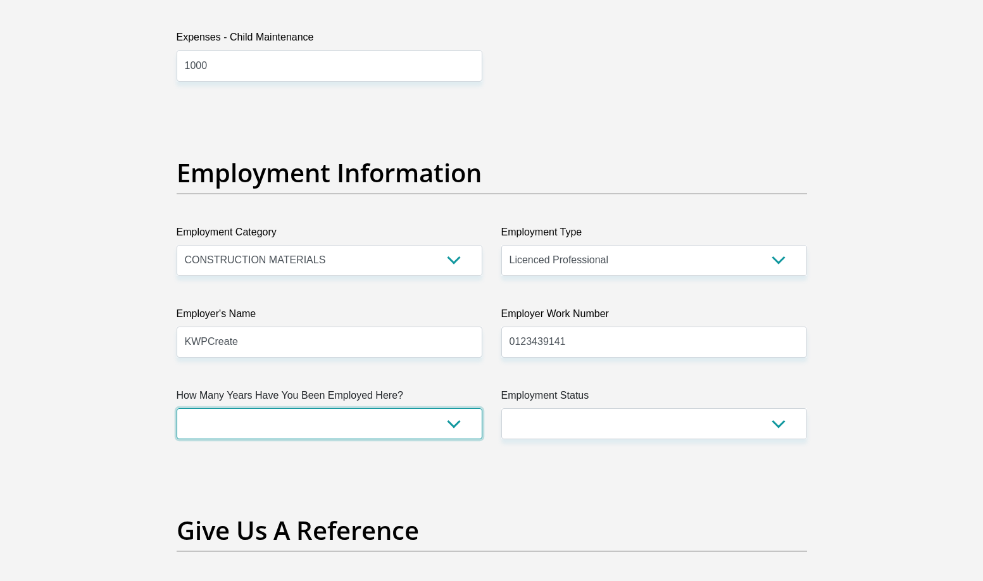
click at [366, 418] on select "less than 1 year 1-3 years 3-5 years 5+ years" at bounding box center [330, 423] width 306 height 31
select select "24"
click at [177, 408] on select "less than 1 year 1-3 years 3-5 years 5+ years" at bounding box center [330, 423] width 306 height 31
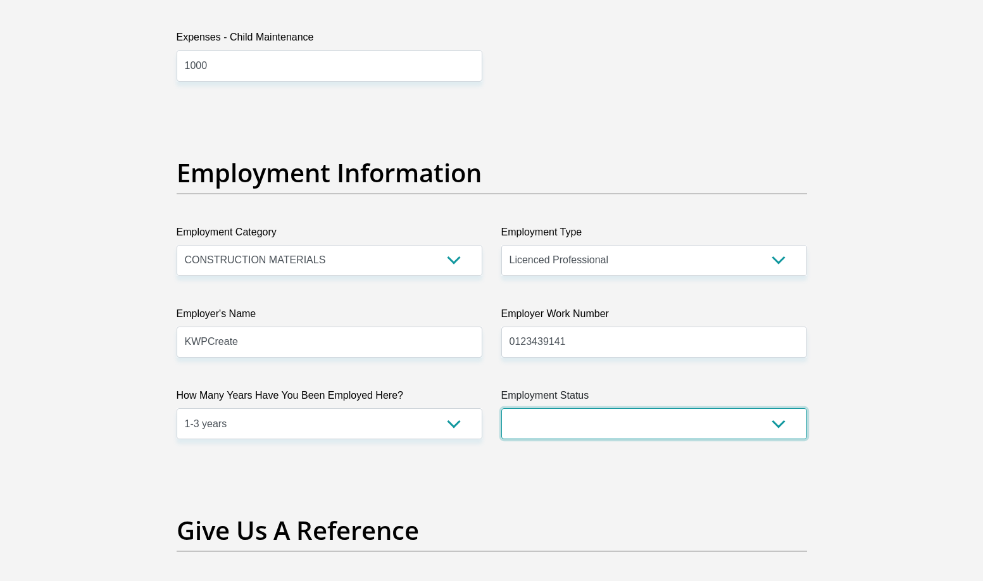
click at [586, 425] on select "Permanent/Full-time Part-time/Casual [DEMOGRAPHIC_DATA] Worker Self-Employed Ho…" at bounding box center [654, 423] width 306 height 31
select select "1"
click at [501, 408] on select "Permanent/Full-time Part-time/Casual [DEMOGRAPHIC_DATA] Worker Self-Employed Ho…" at bounding box center [654, 423] width 306 height 31
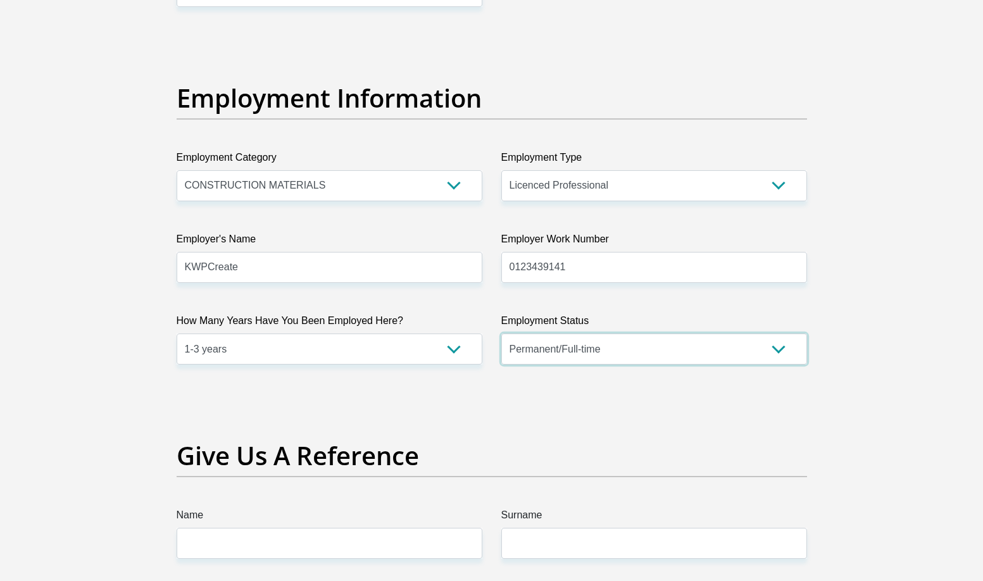
scroll to position [2342, 0]
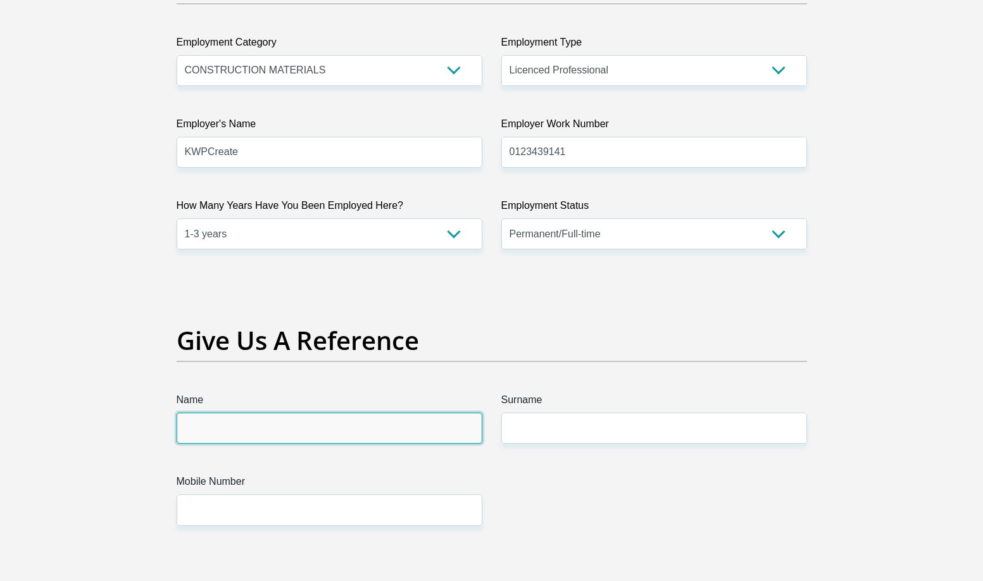
click at [334, 424] on input "Name" at bounding box center [330, 428] width 306 height 31
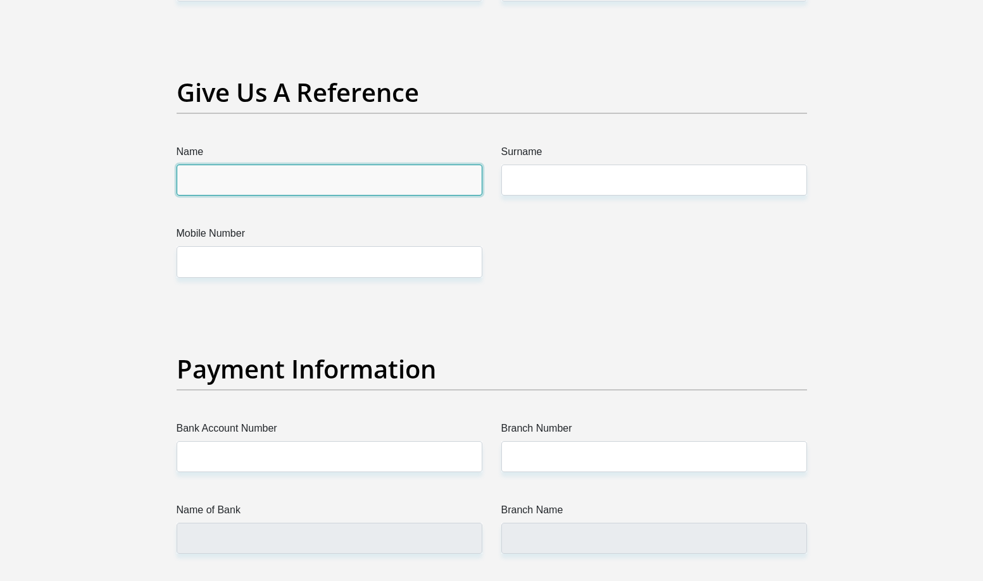
scroll to position [2595, 0]
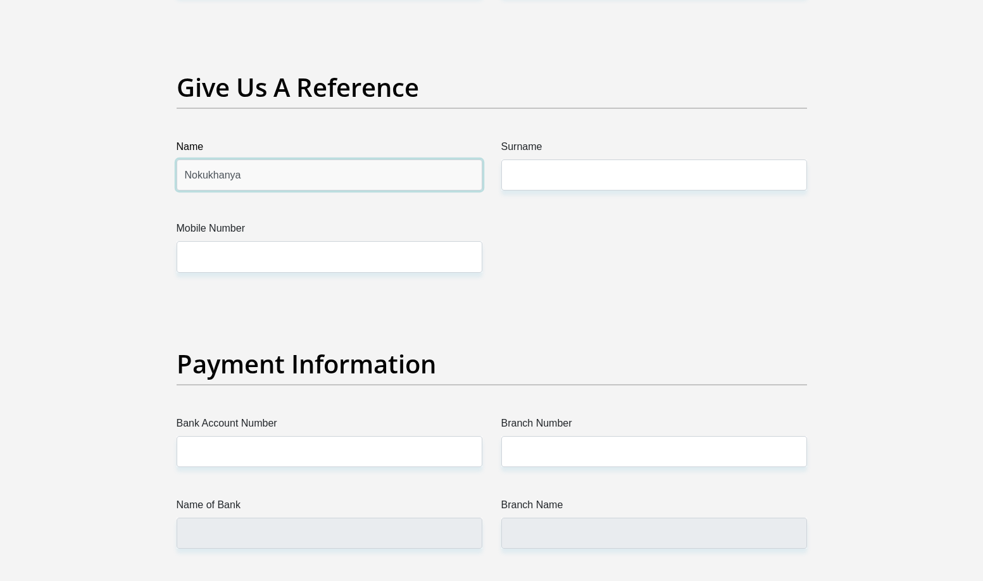
type input "Nokukhanya"
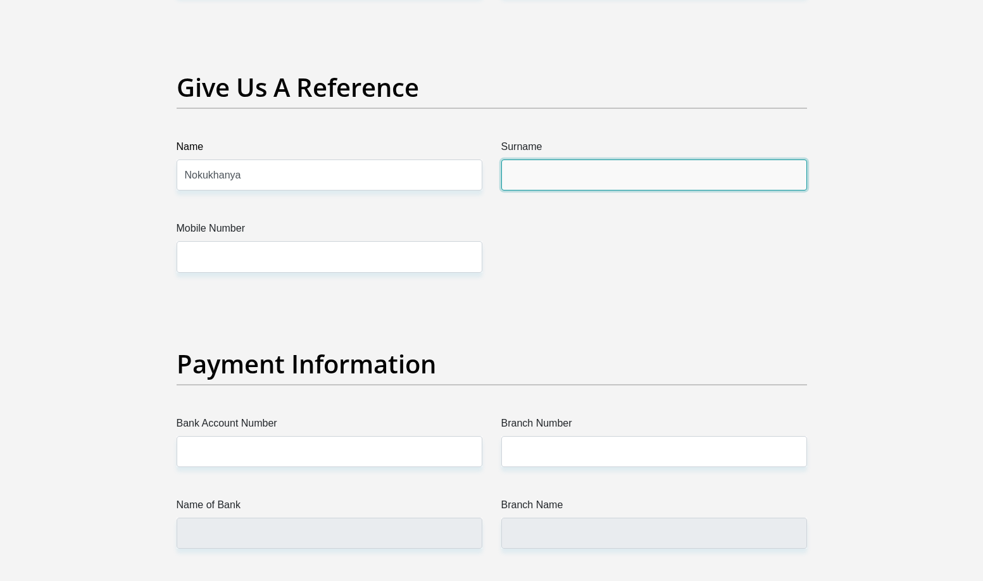
click at [533, 178] on input "Surname" at bounding box center [654, 174] width 306 height 31
type input "[PERSON_NAME]"
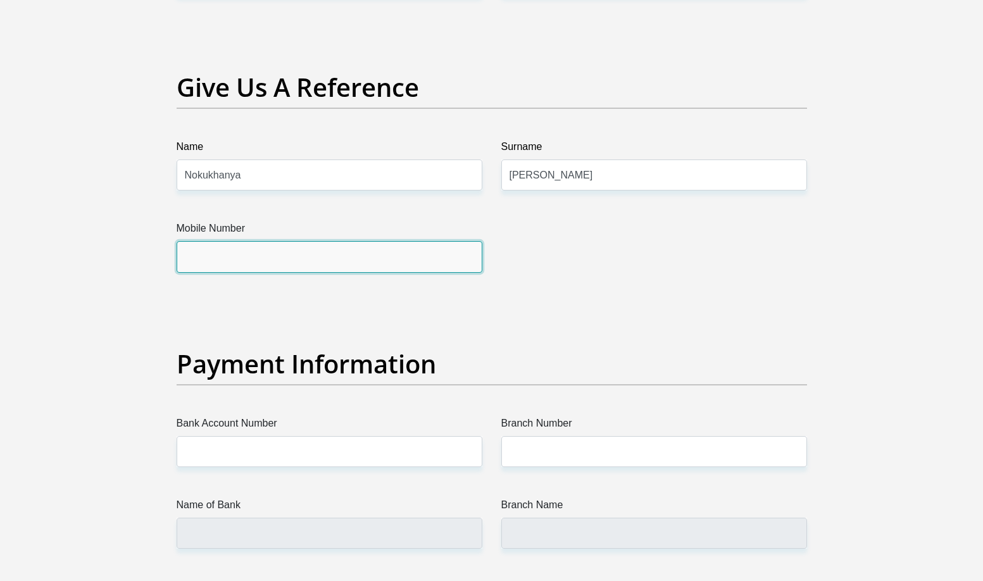
click at [335, 264] on input "Mobile Number" at bounding box center [330, 256] width 306 height 31
click at [264, 261] on input "Mobile Number" at bounding box center [330, 256] width 306 height 31
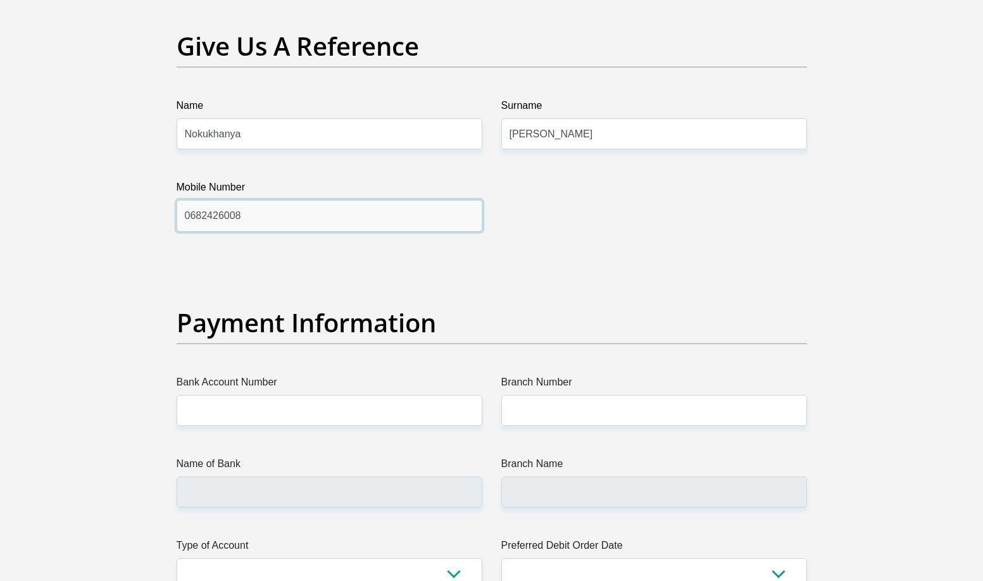
scroll to position [2658, 0]
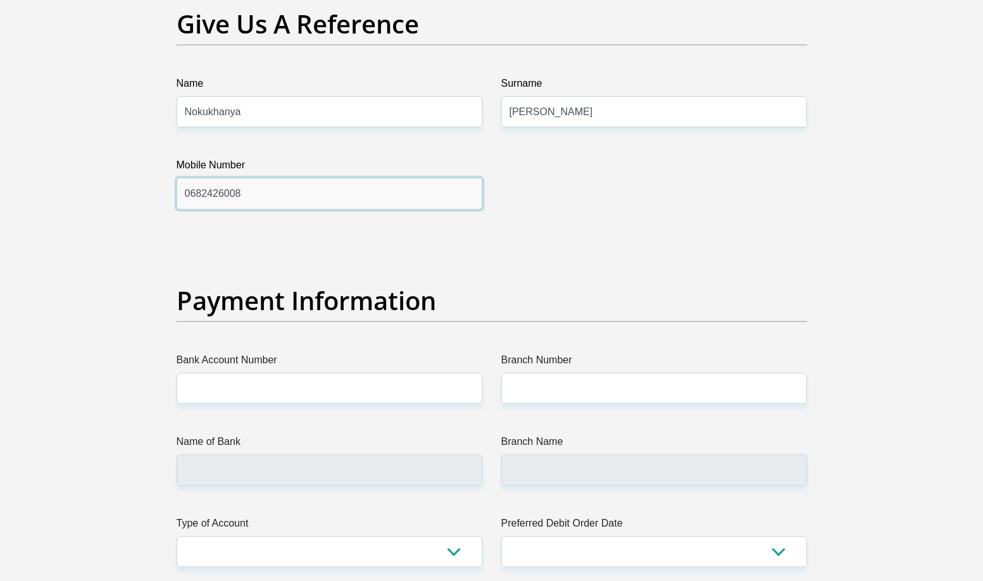
type input "0682426008"
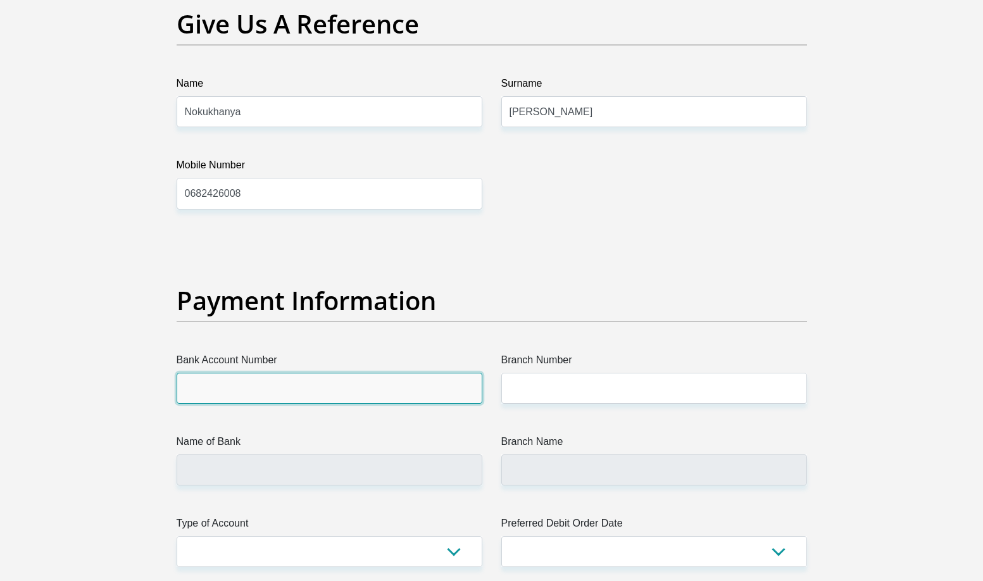
click at [254, 401] on input "Bank Account Number" at bounding box center [330, 388] width 306 height 31
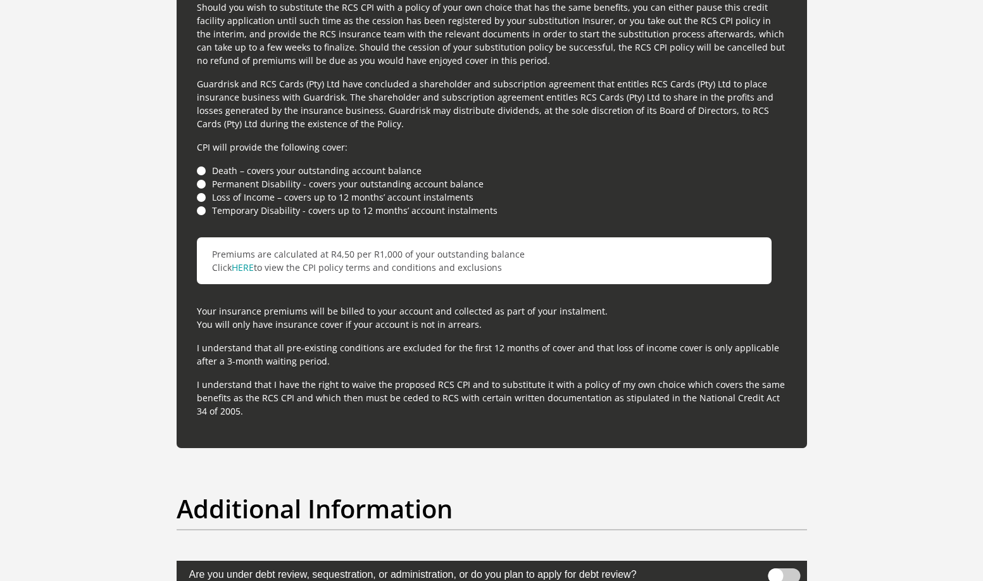
scroll to position [3960, 0]
